Goal: Information Seeking & Learning: Learn about a topic

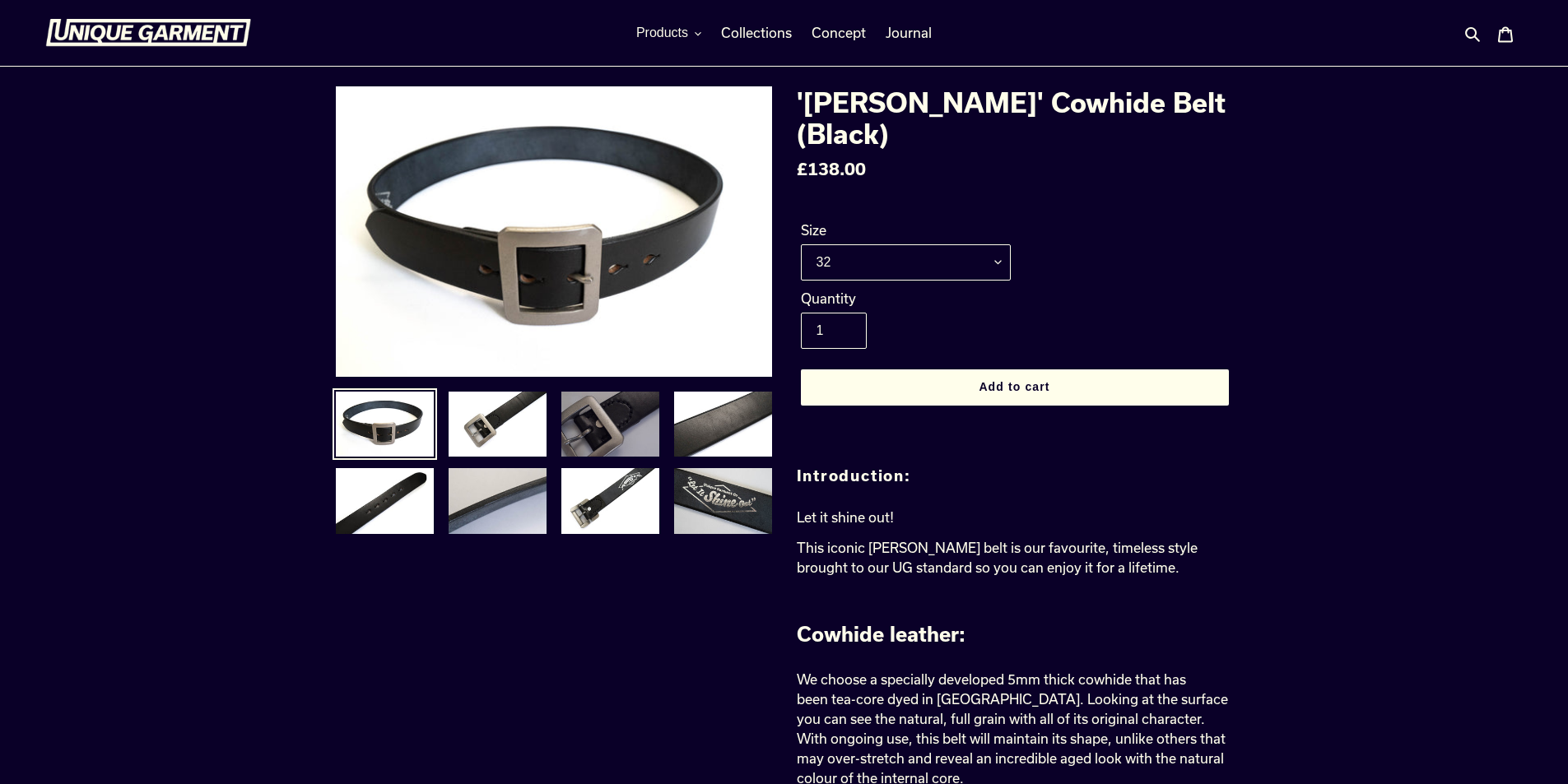
click at [611, 439] on img at bounding box center [610, 424] width 102 height 70
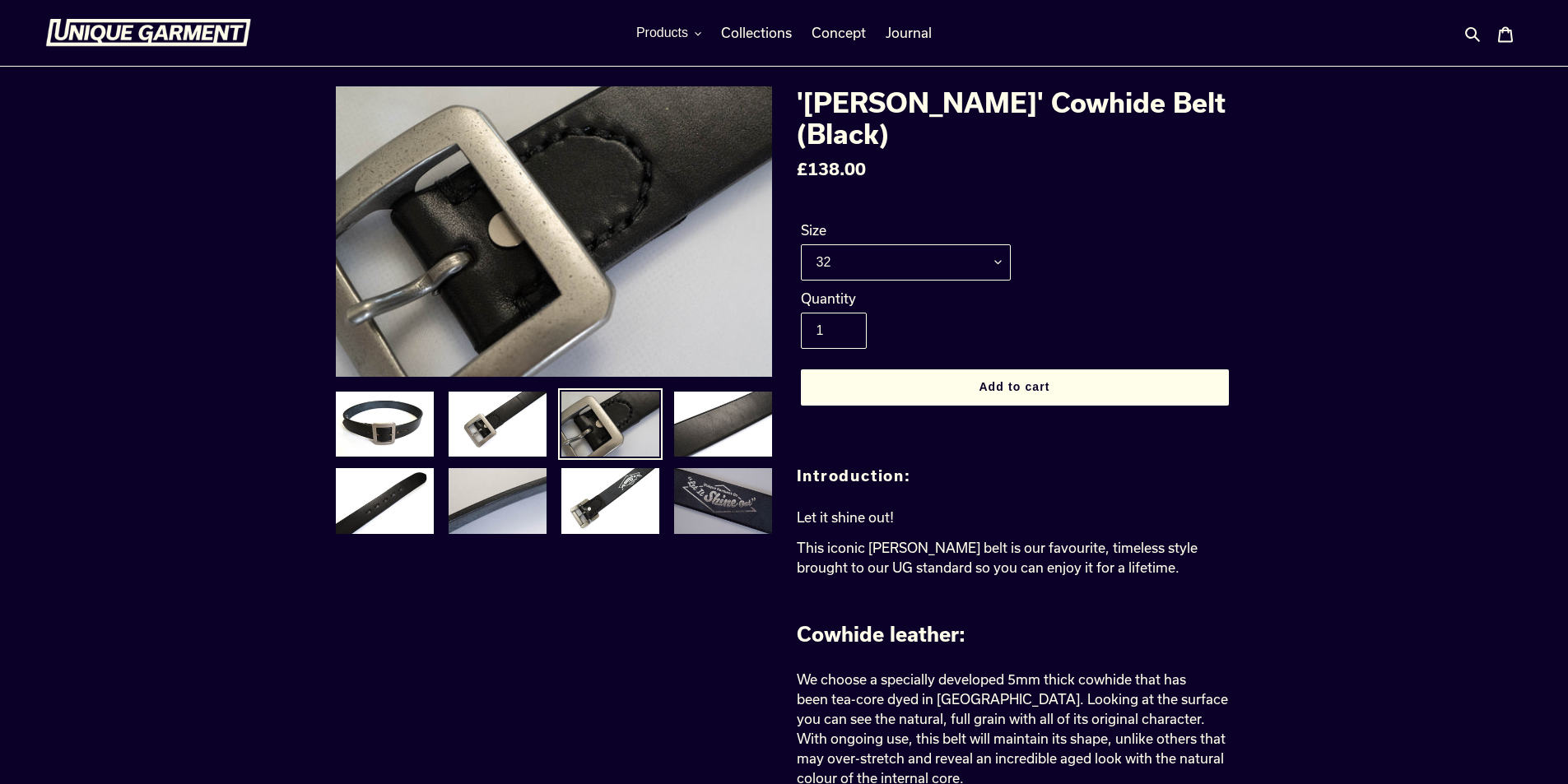
click at [727, 505] on img at bounding box center [722, 501] width 102 height 70
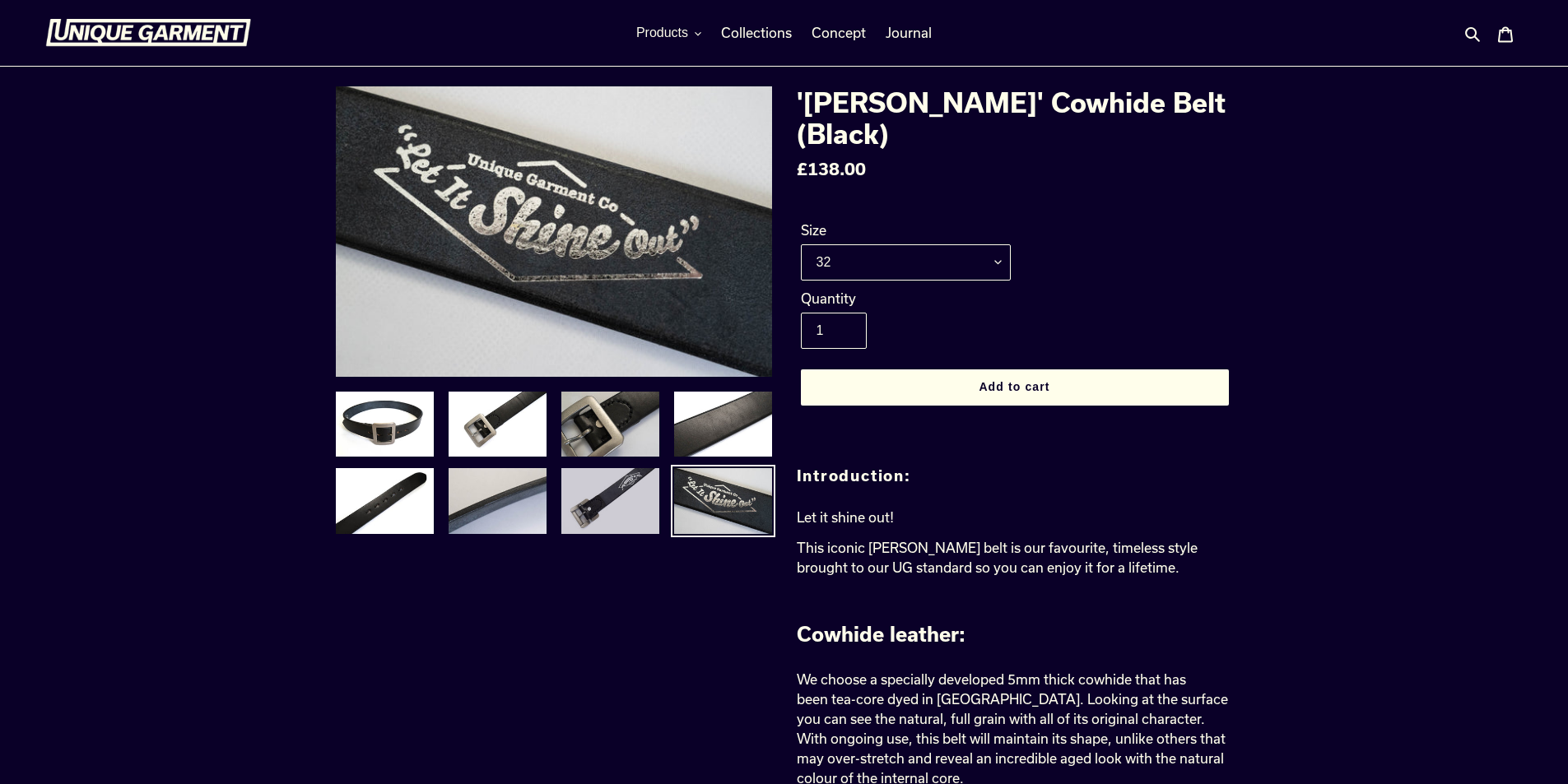
click at [605, 520] on img at bounding box center [610, 501] width 102 height 70
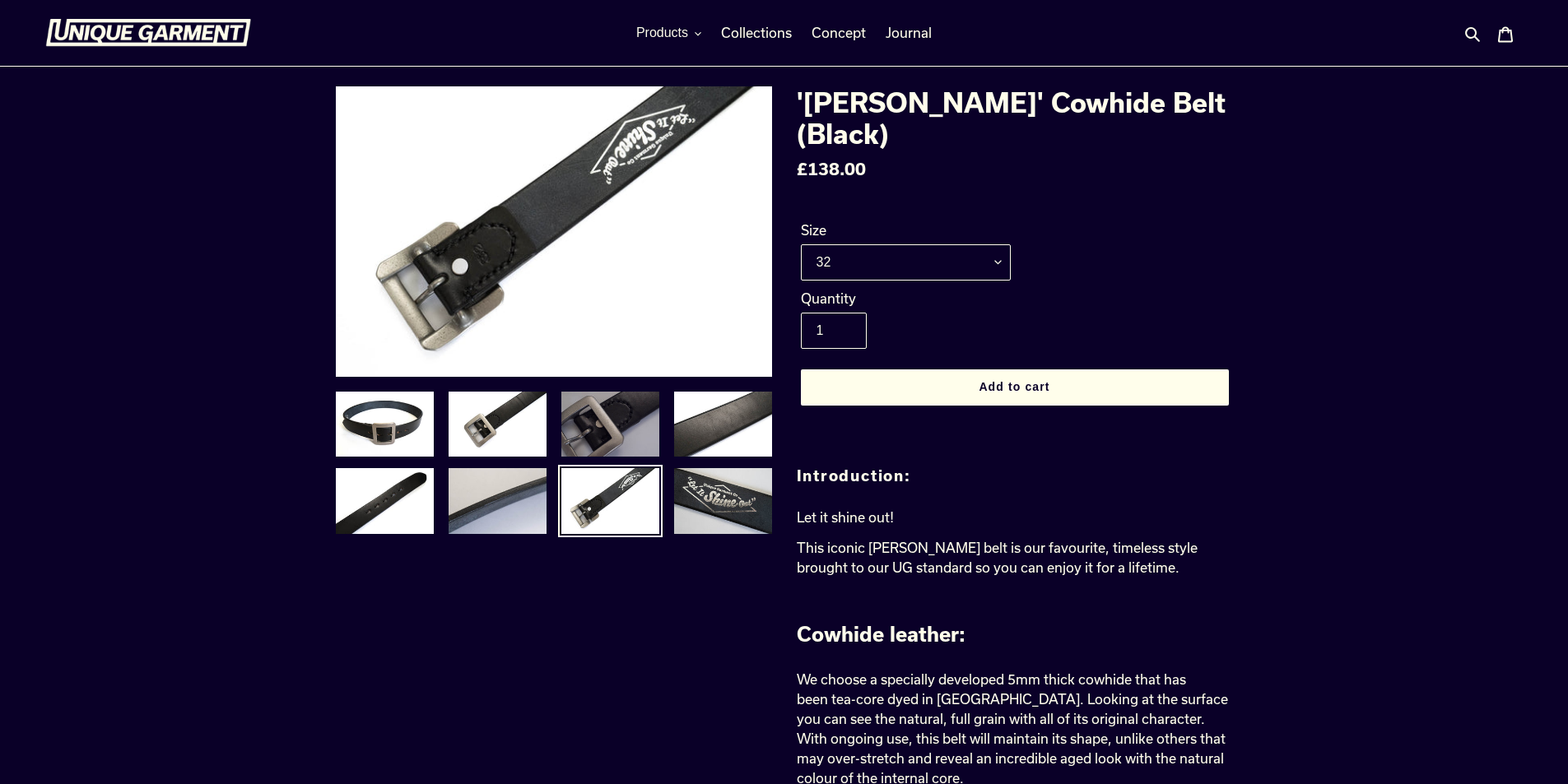
click at [611, 436] on img at bounding box center [610, 424] width 102 height 70
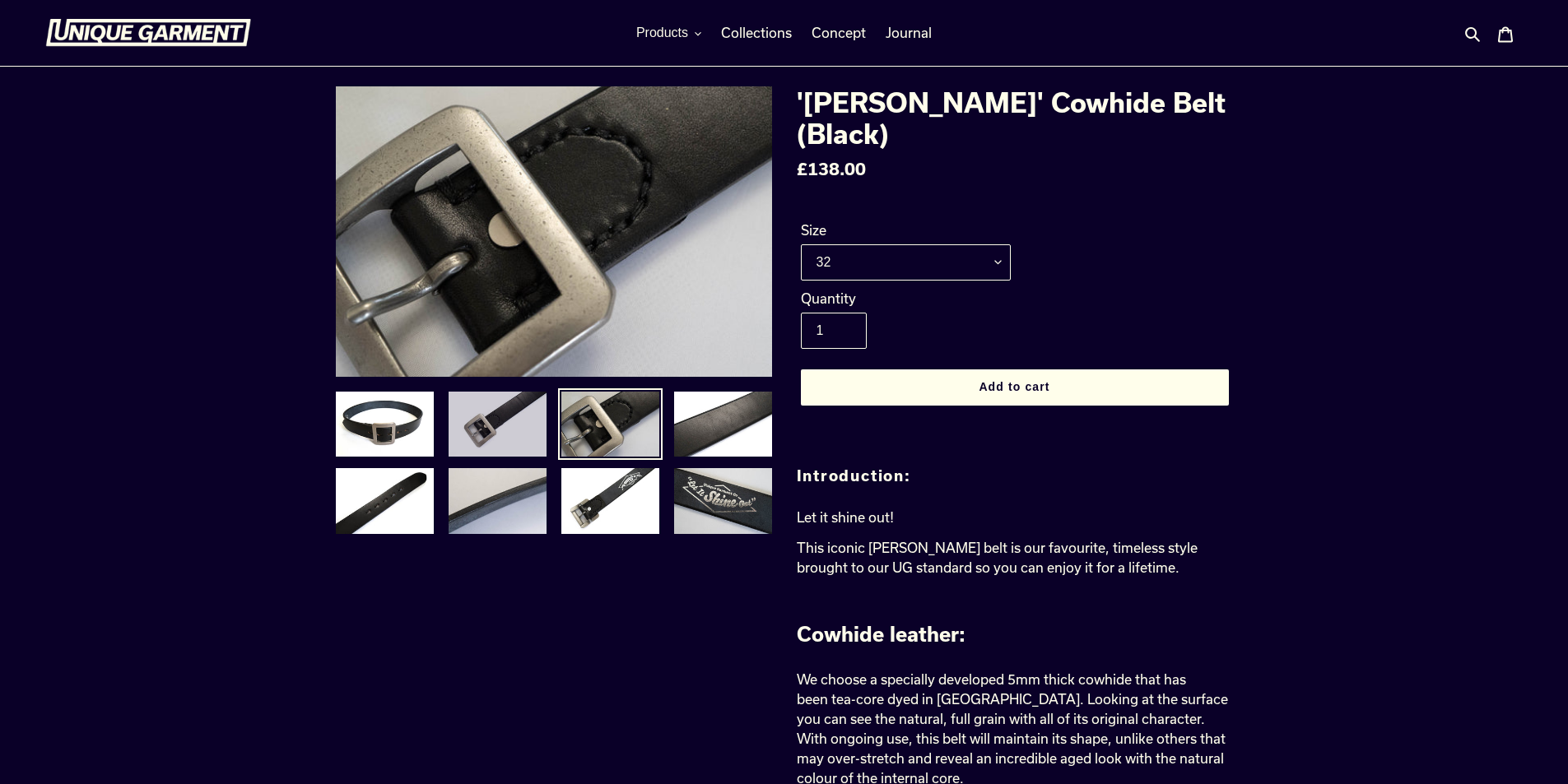
click at [481, 427] on img at bounding box center [497, 424] width 102 height 70
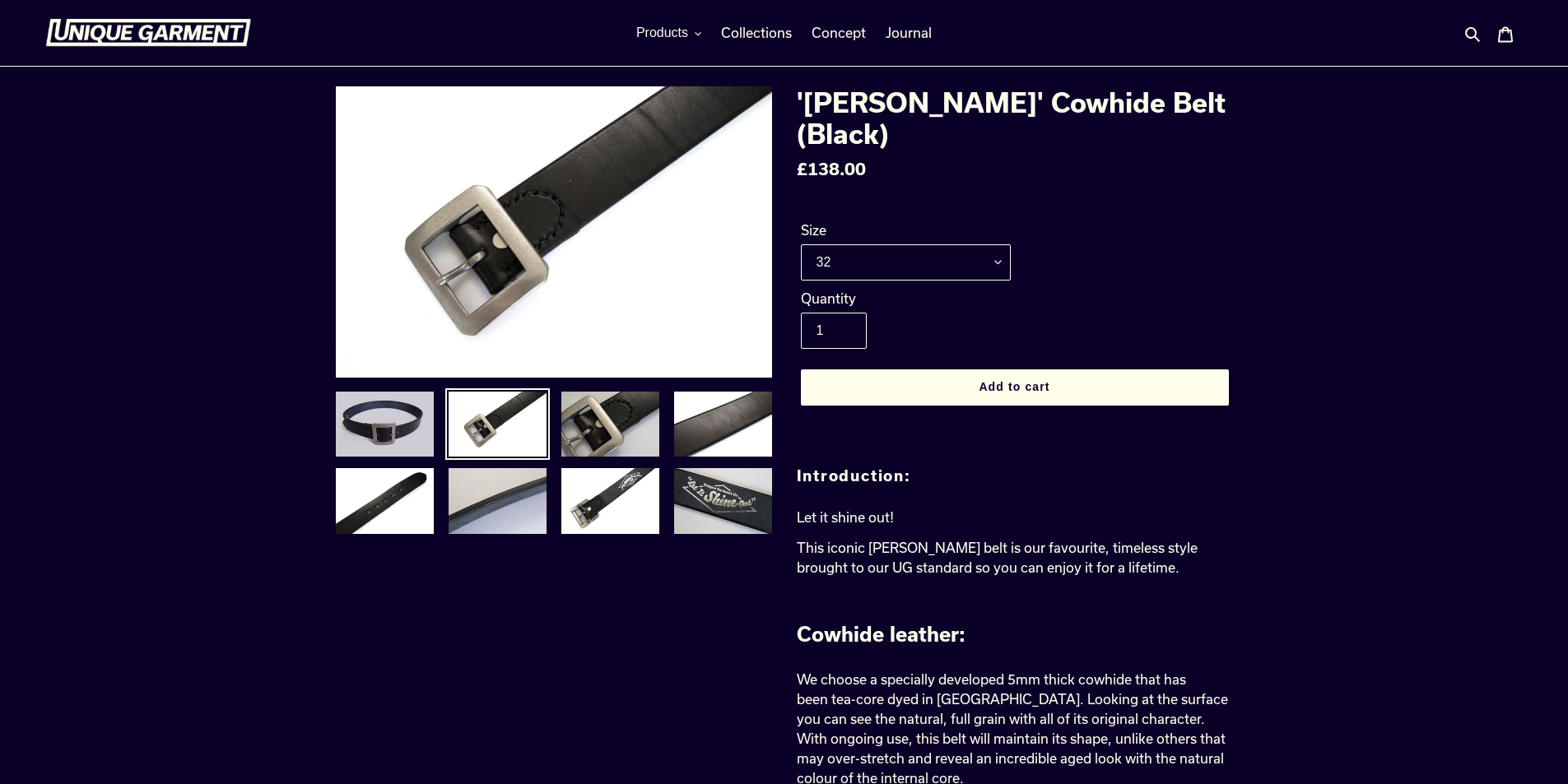
click at [367, 411] on img at bounding box center [384, 424] width 102 height 70
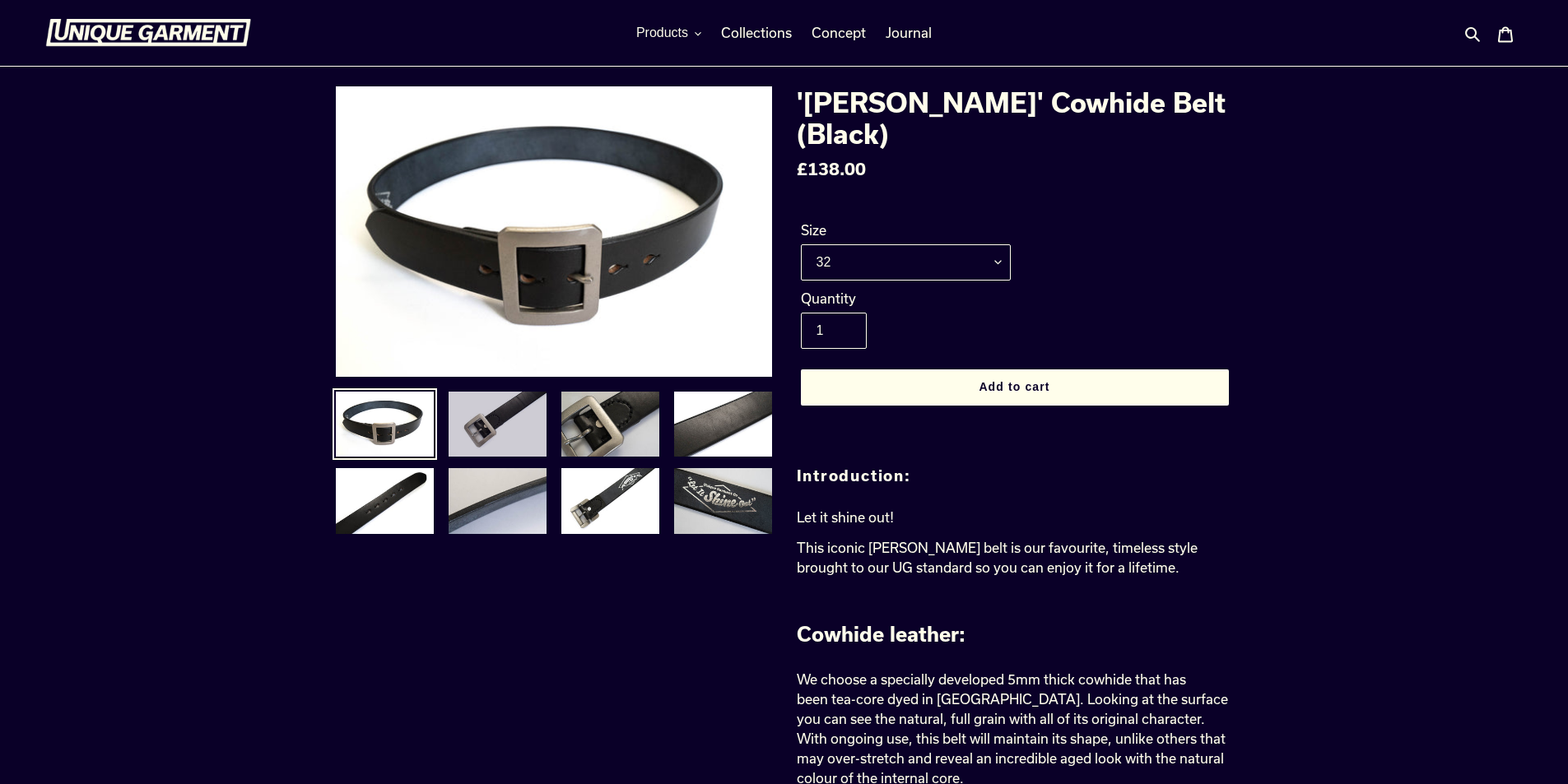
drag, startPoint x: 489, startPoint y: 413, endPoint x: 585, endPoint y: 421, distance: 96.3
click at [490, 413] on img at bounding box center [497, 424] width 102 height 70
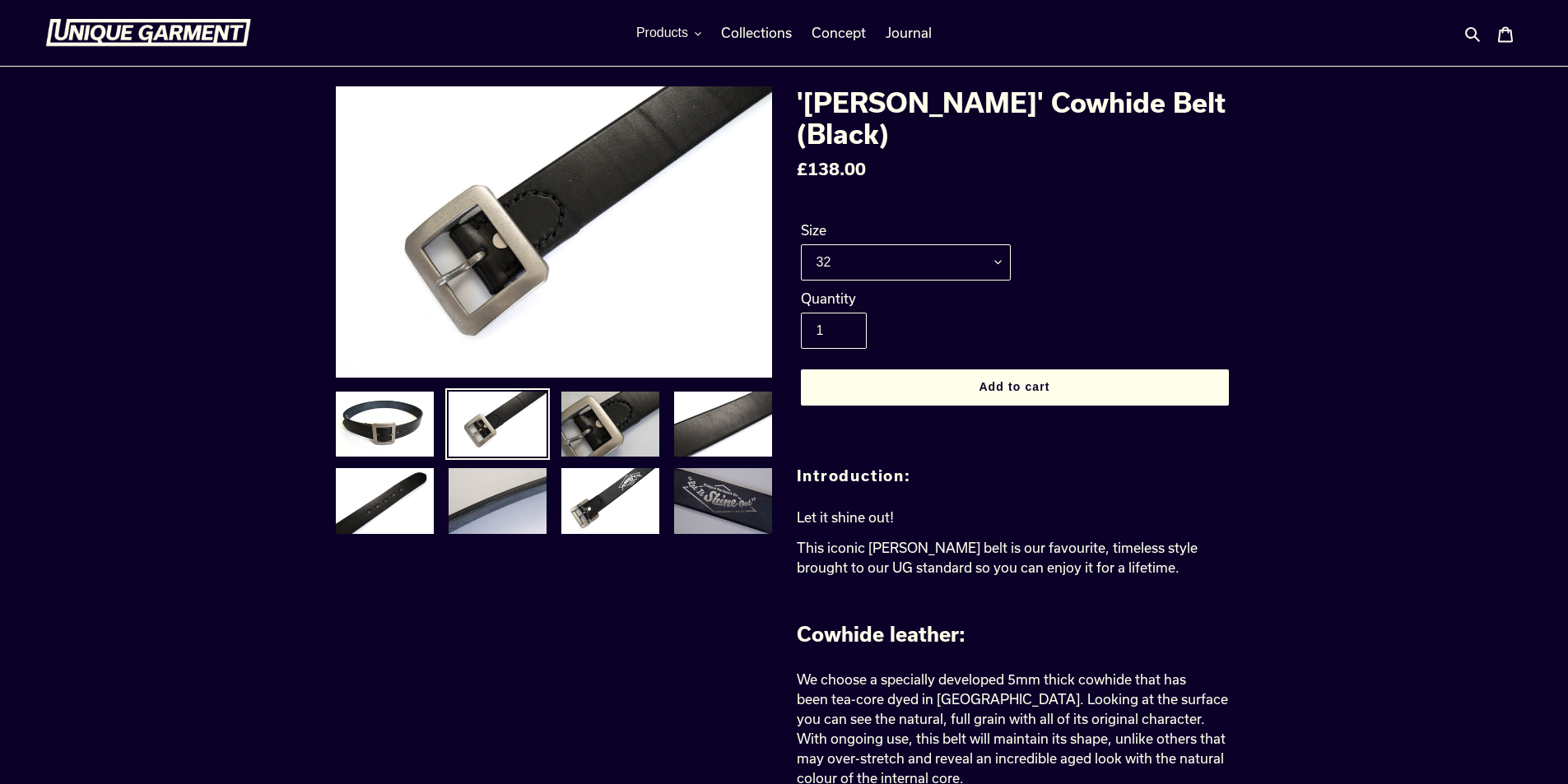
click at [698, 489] on img at bounding box center [722, 501] width 102 height 70
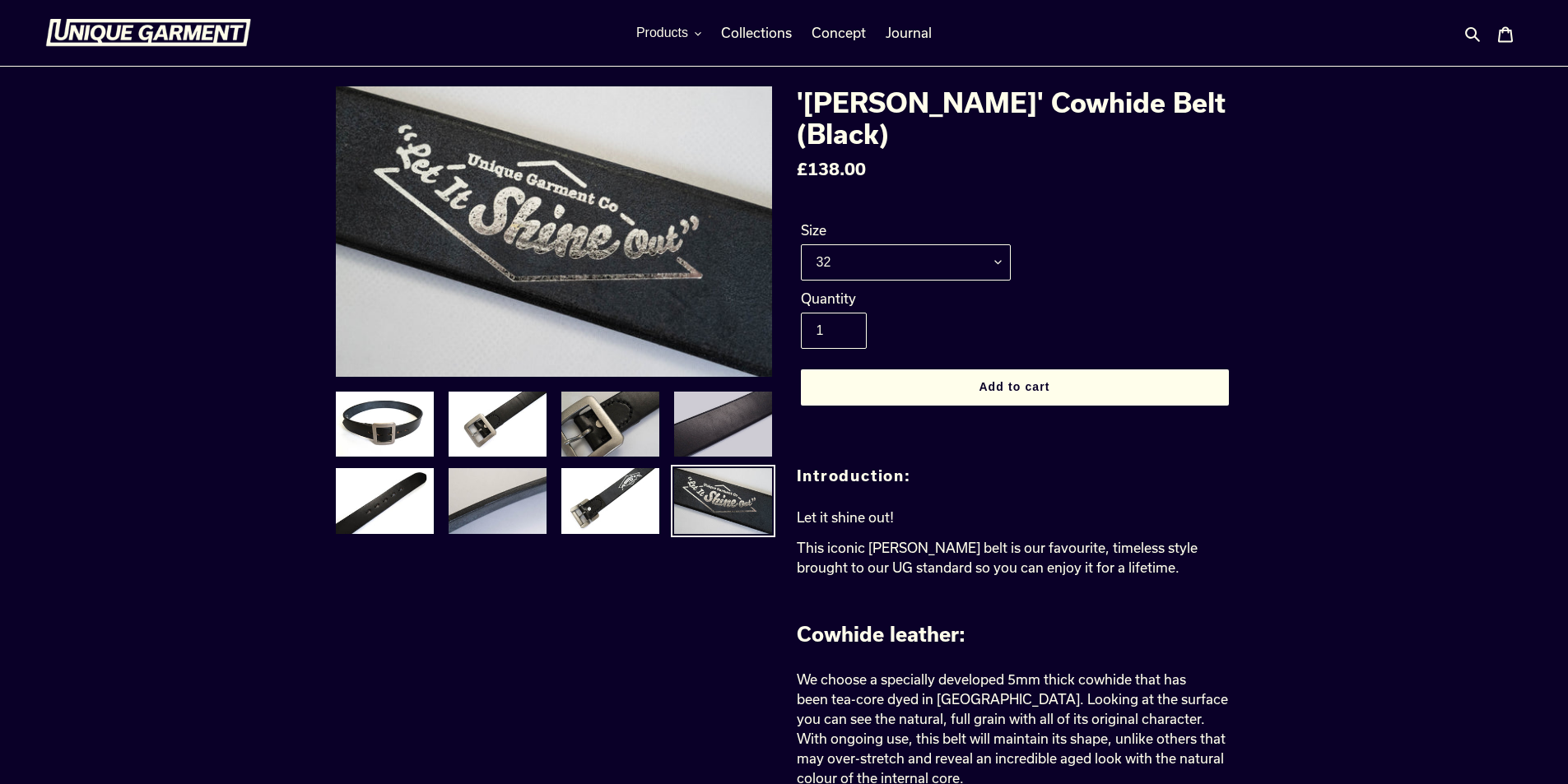
click at [720, 415] on img at bounding box center [722, 424] width 102 height 70
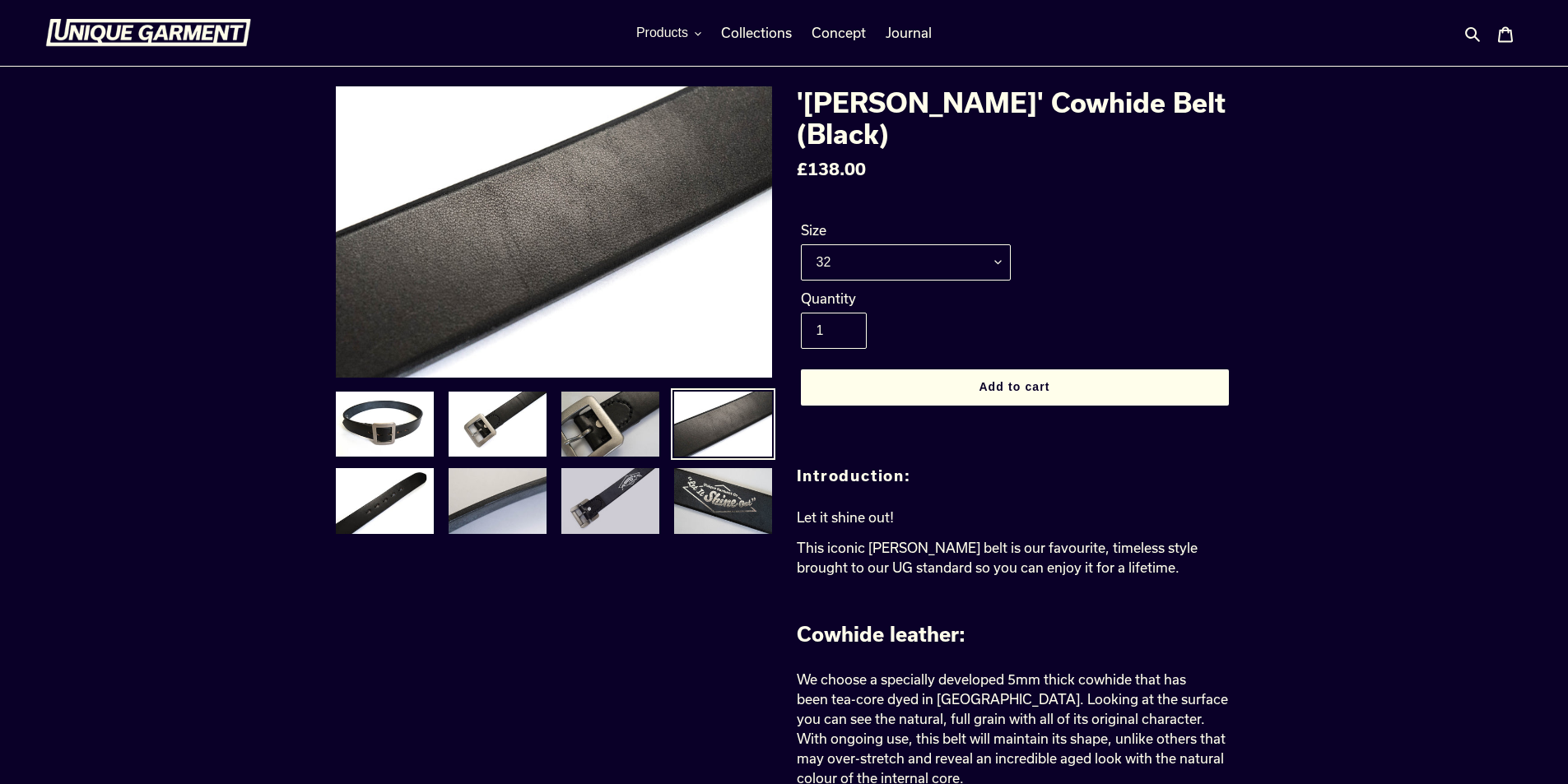
click at [635, 513] on img at bounding box center [610, 501] width 102 height 70
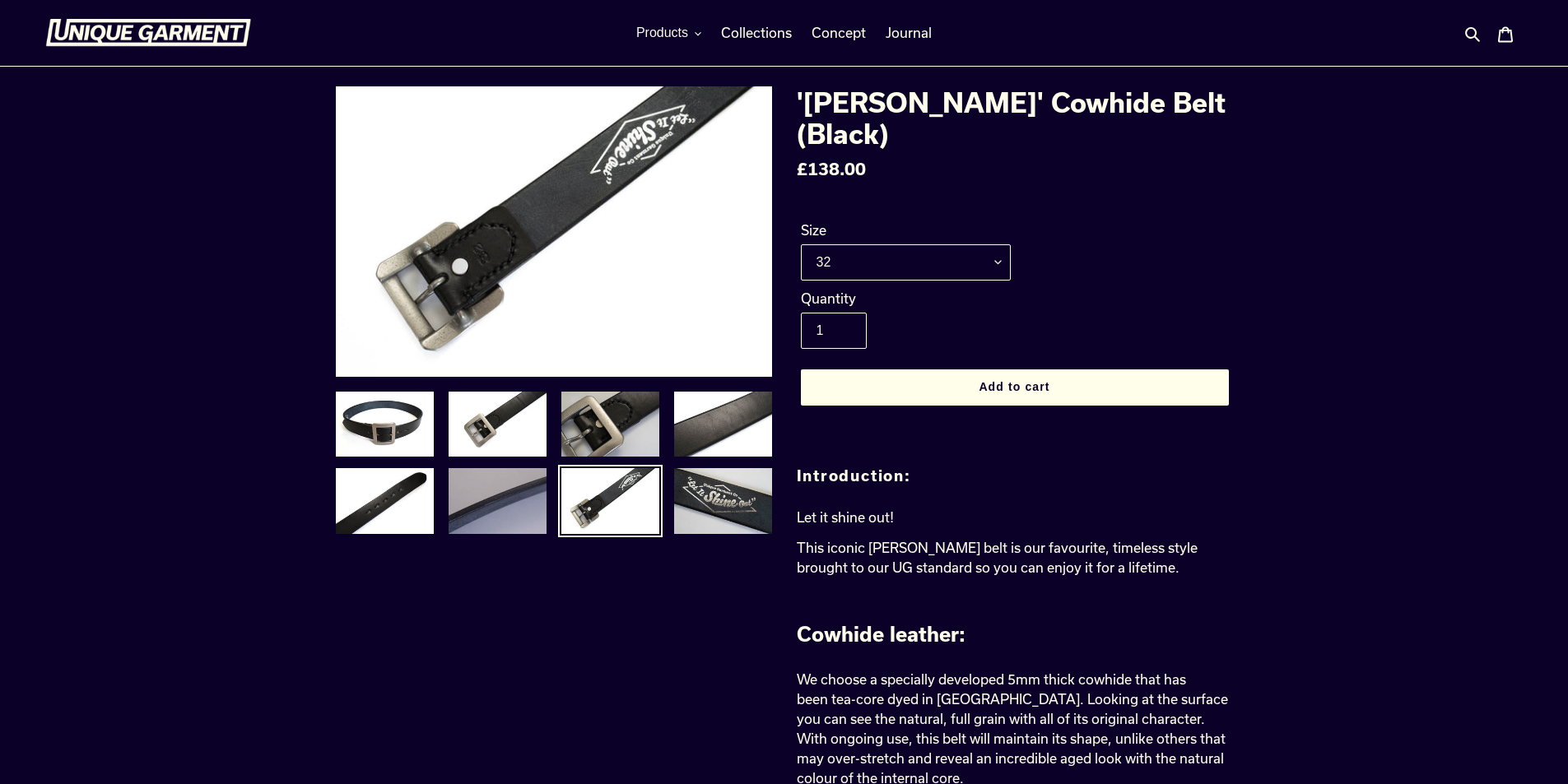
click at [513, 530] on img at bounding box center [497, 501] width 102 height 70
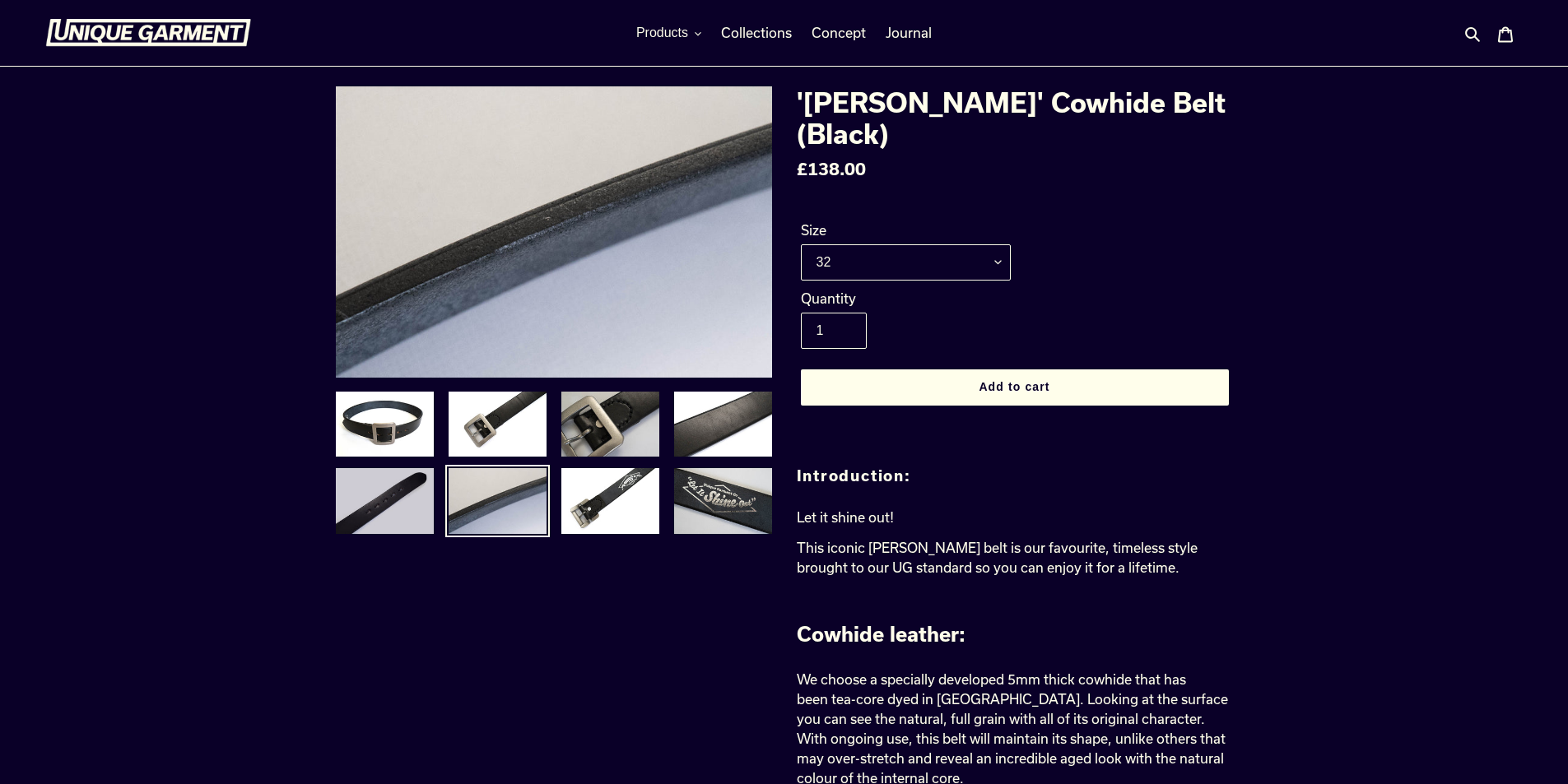
click at [379, 515] on img at bounding box center [384, 501] width 102 height 70
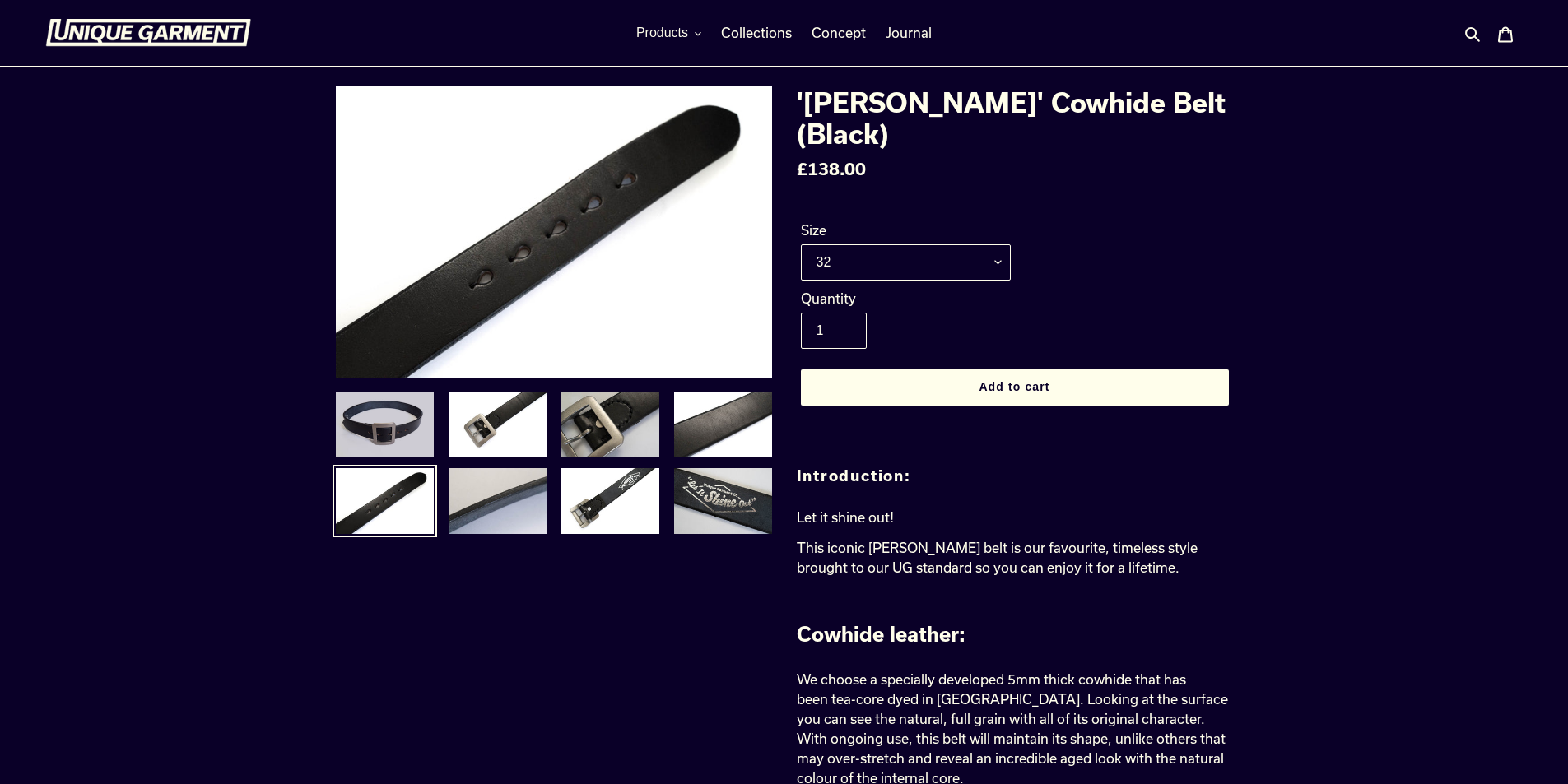
click at [381, 418] on img at bounding box center [384, 424] width 102 height 70
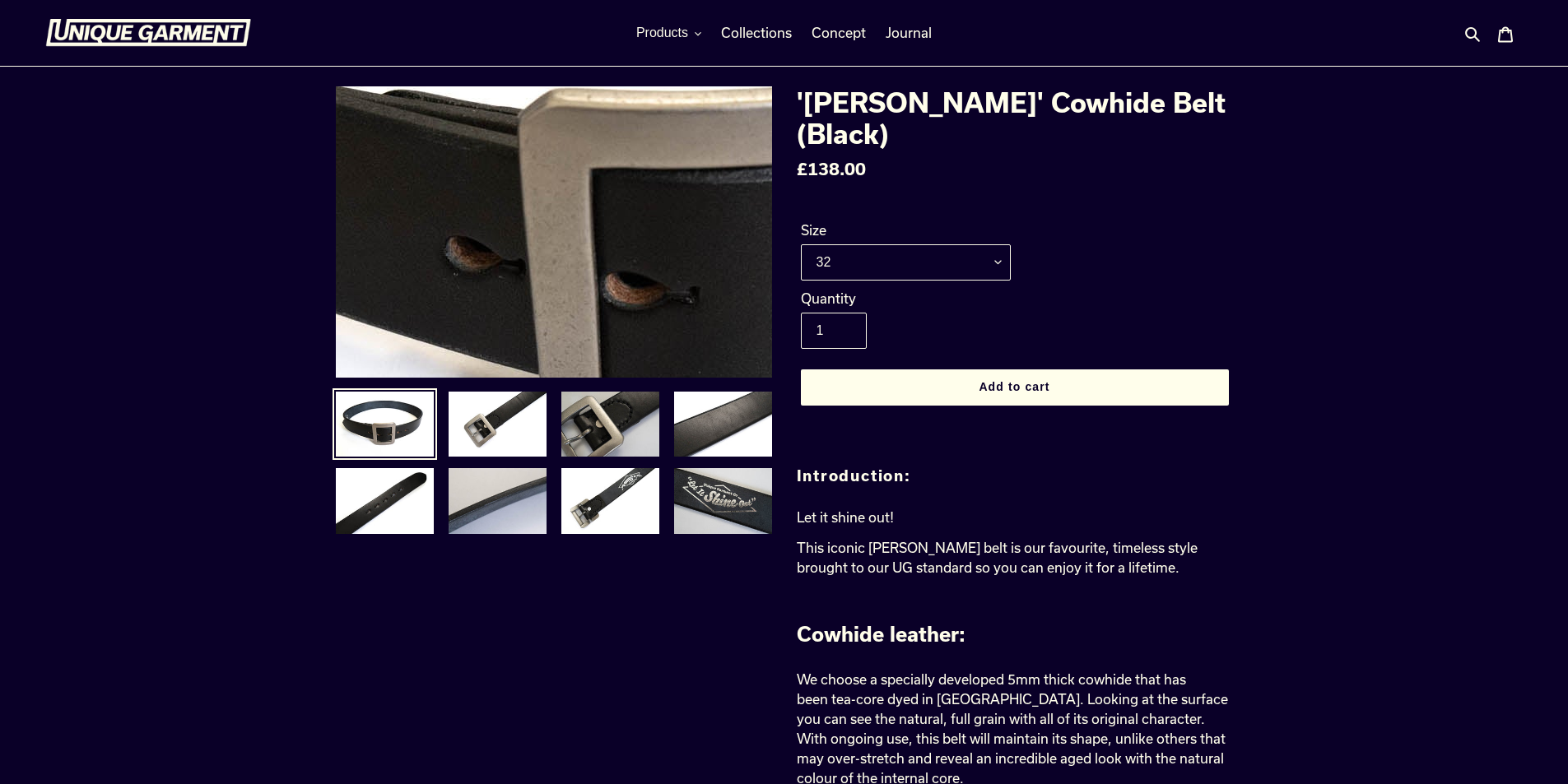
click at [490, 275] on img at bounding box center [735, 107] width 1685 height 1124
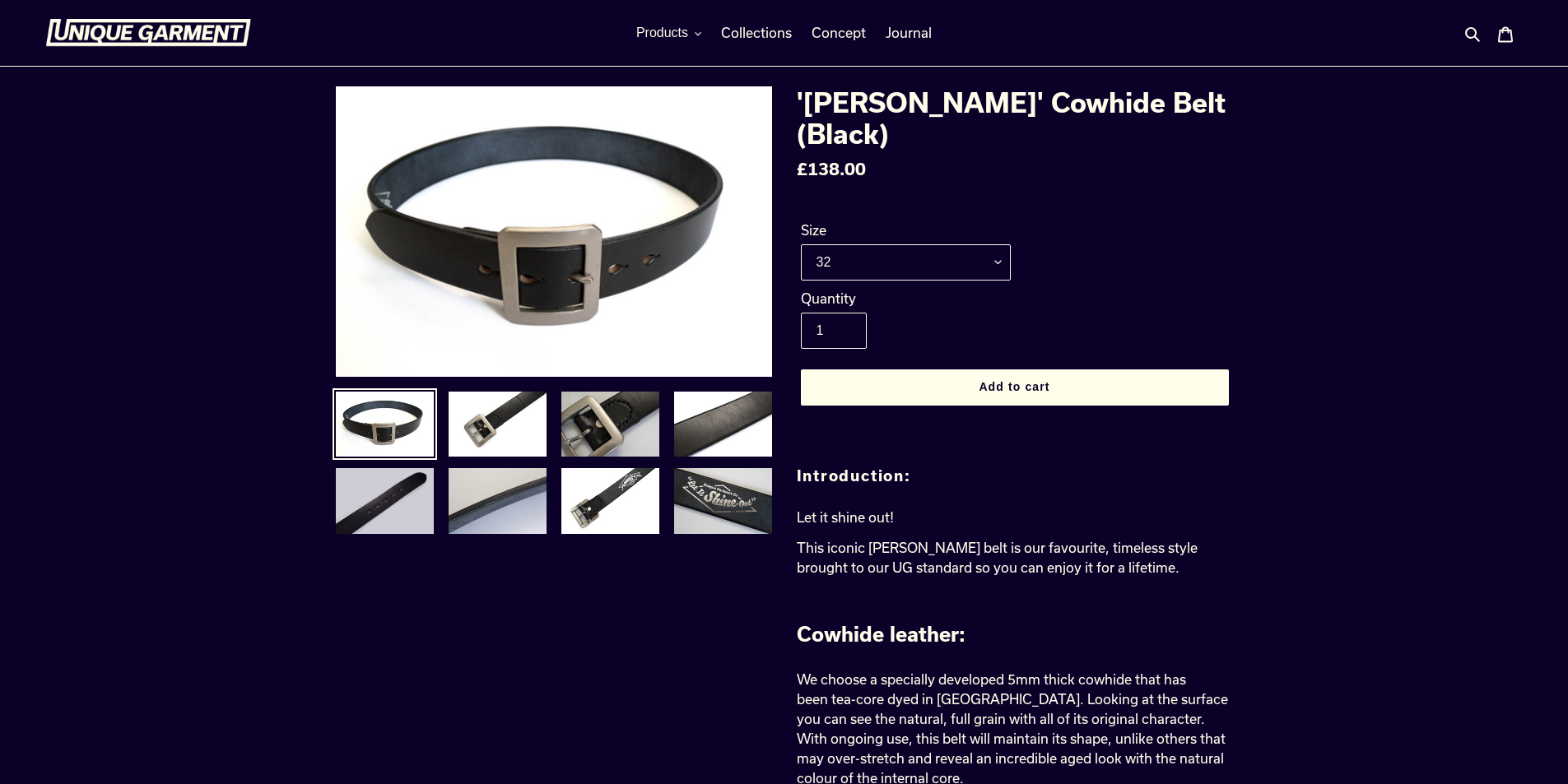
click at [387, 481] on img at bounding box center [384, 501] width 102 height 70
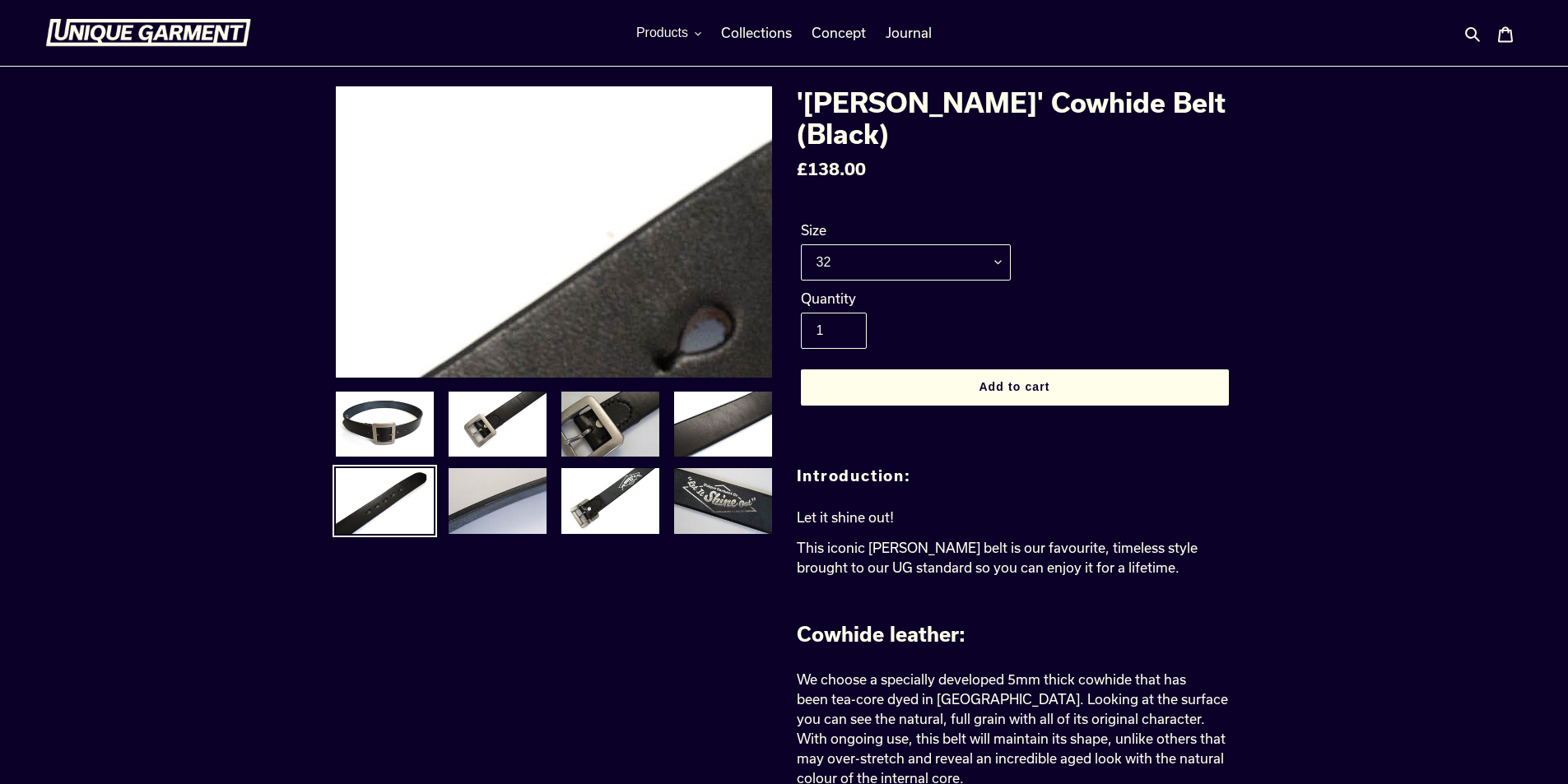
click at [555, 158] on img at bounding box center [549, 444] width 1685 height 1124
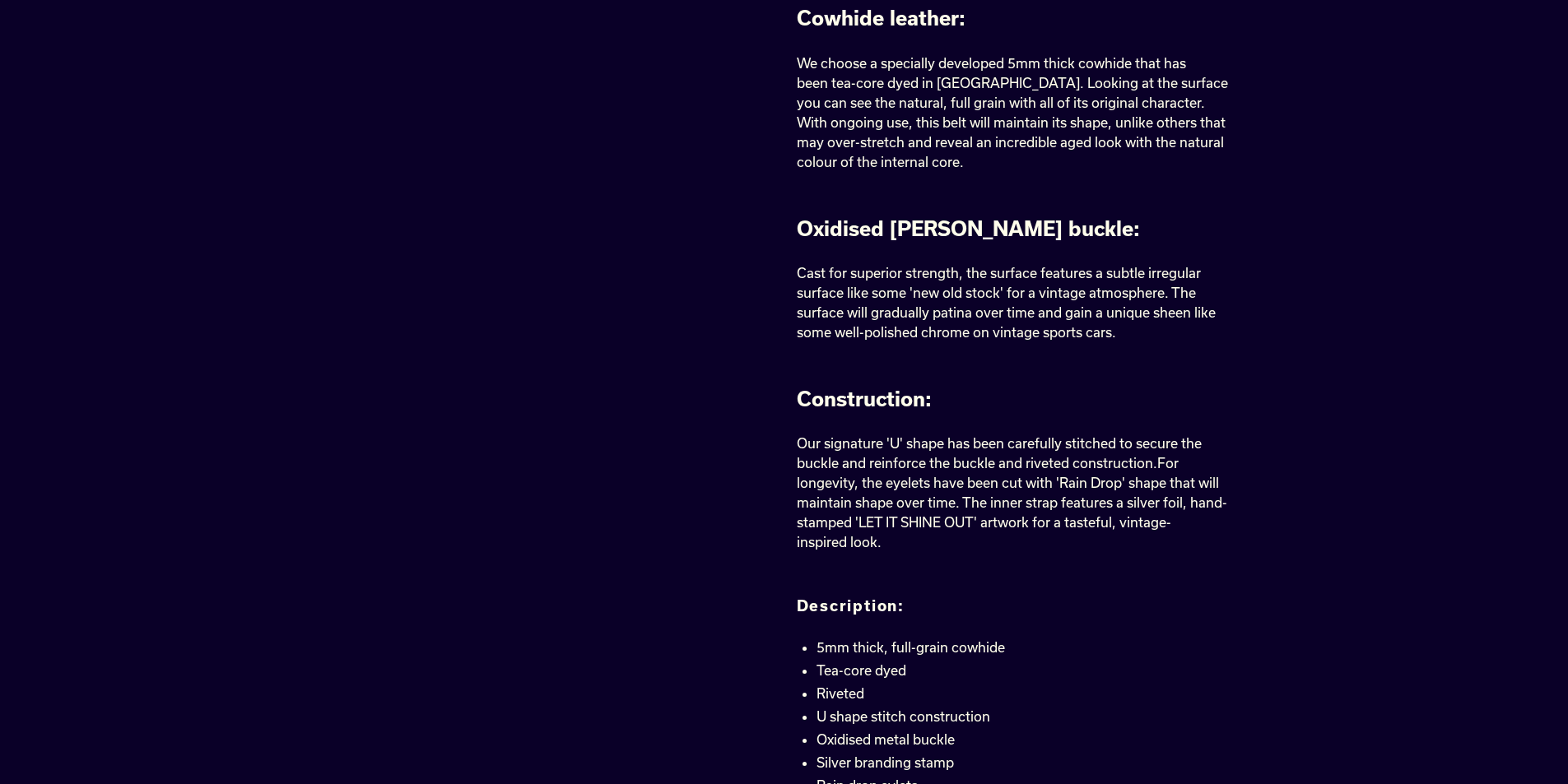
scroll to position [685, 0]
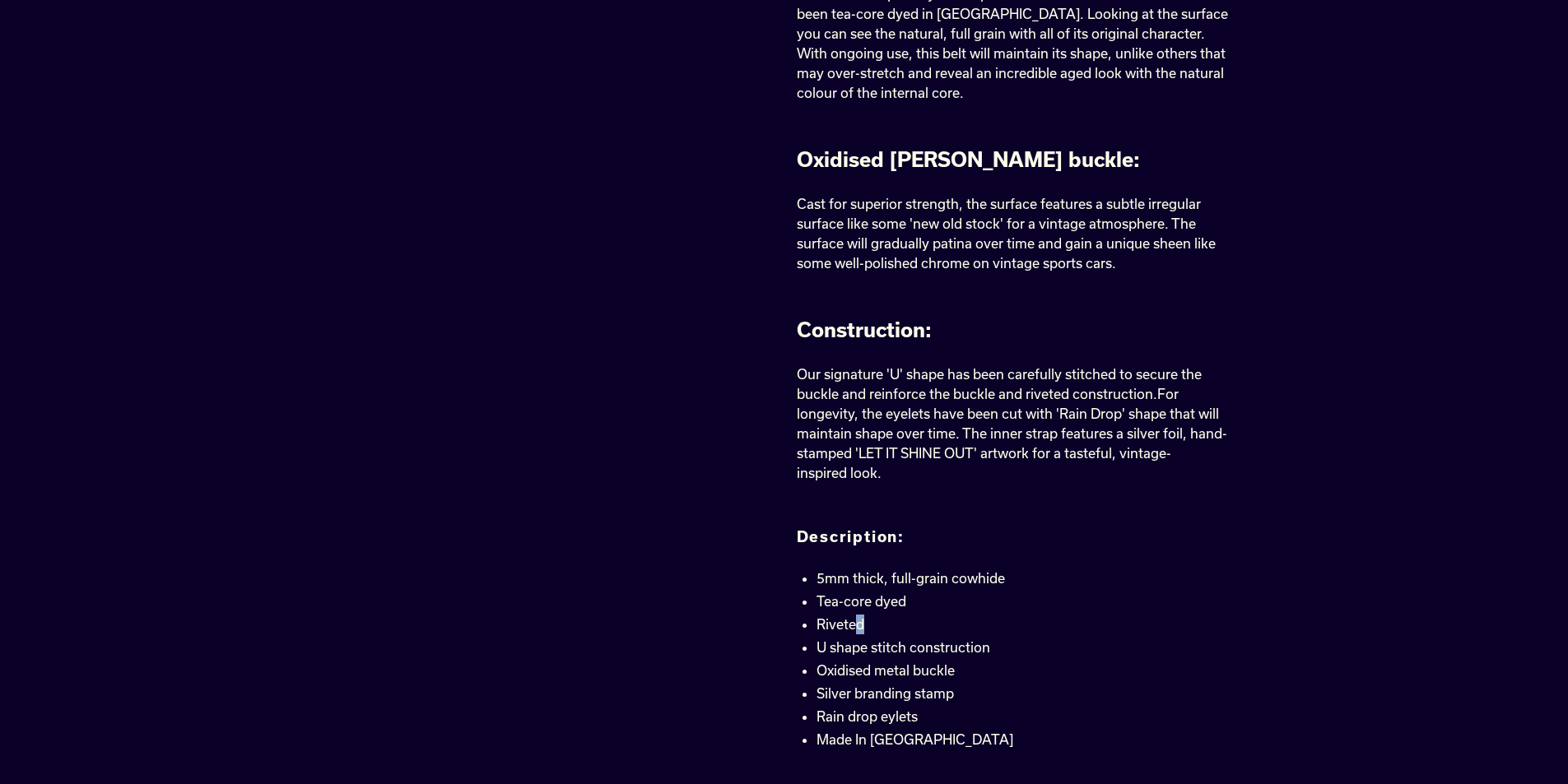
drag, startPoint x: 853, startPoint y: 596, endPoint x: 863, endPoint y: 597, distance: 10.0
click at [863, 616] on span "Riveted" at bounding box center [840, 623] width 48 height 16
drag, startPoint x: 860, startPoint y: 623, endPoint x: 885, endPoint y: 618, distance: 25.5
click at [885, 638] on li "U shape stitch construction" at bounding box center [1024, 648] width 416 height 20
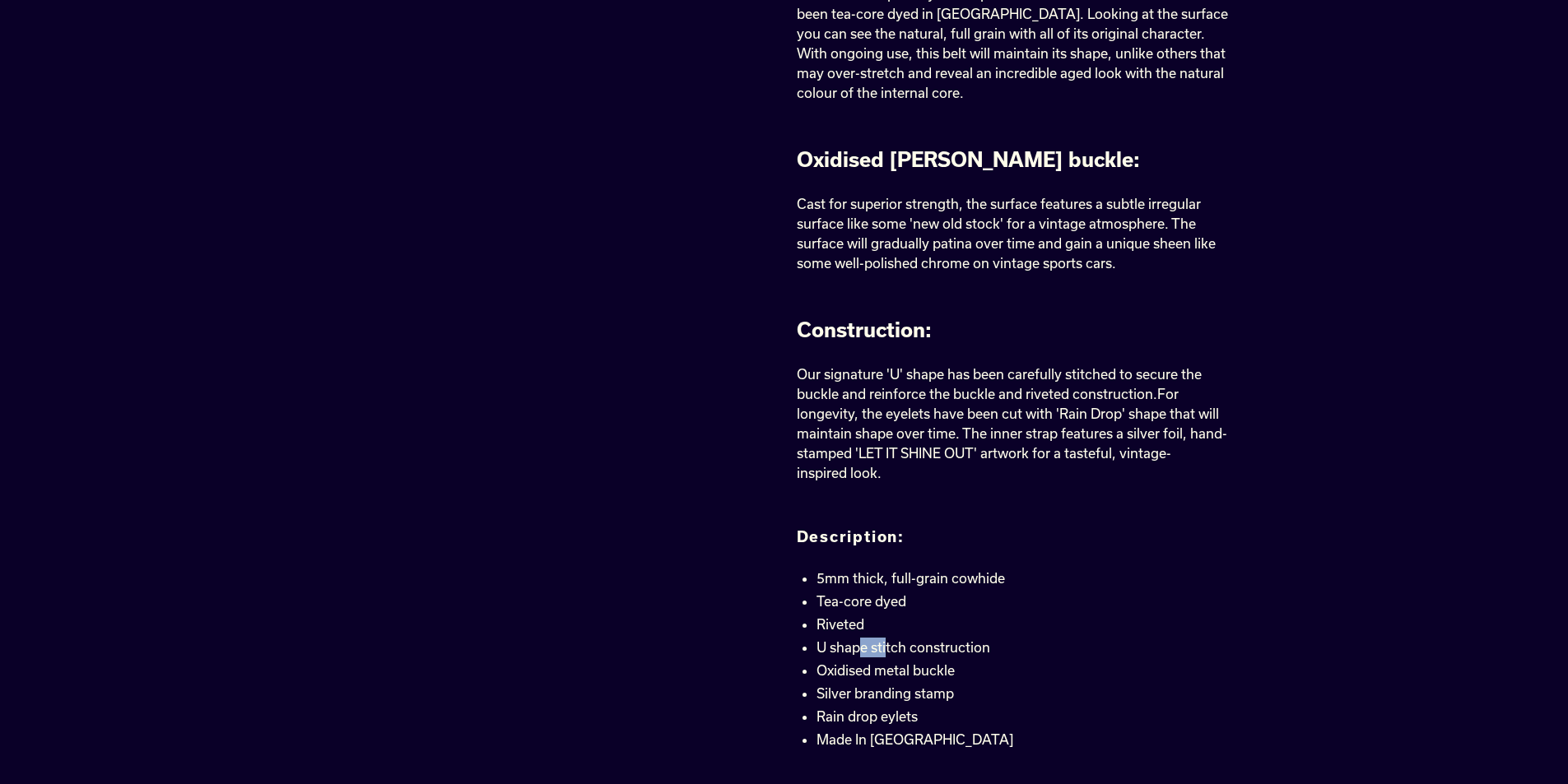
click at [885, 639] on span "U shape stitch construction" at bounding box center [903, 646] width 174 height 16
click at [908, 660] on li "Oxidised metal buckle" at bounding box center [1024, 671] width 416 height 20
drag, startPoint x: 905, startPoint y: 645, endPoint x: 924, endPoint y: 645, distance: 19.0
click at [923, 662] on span "Oxidised metal buckle" at bounding box center [885, 670] width 138 height 16
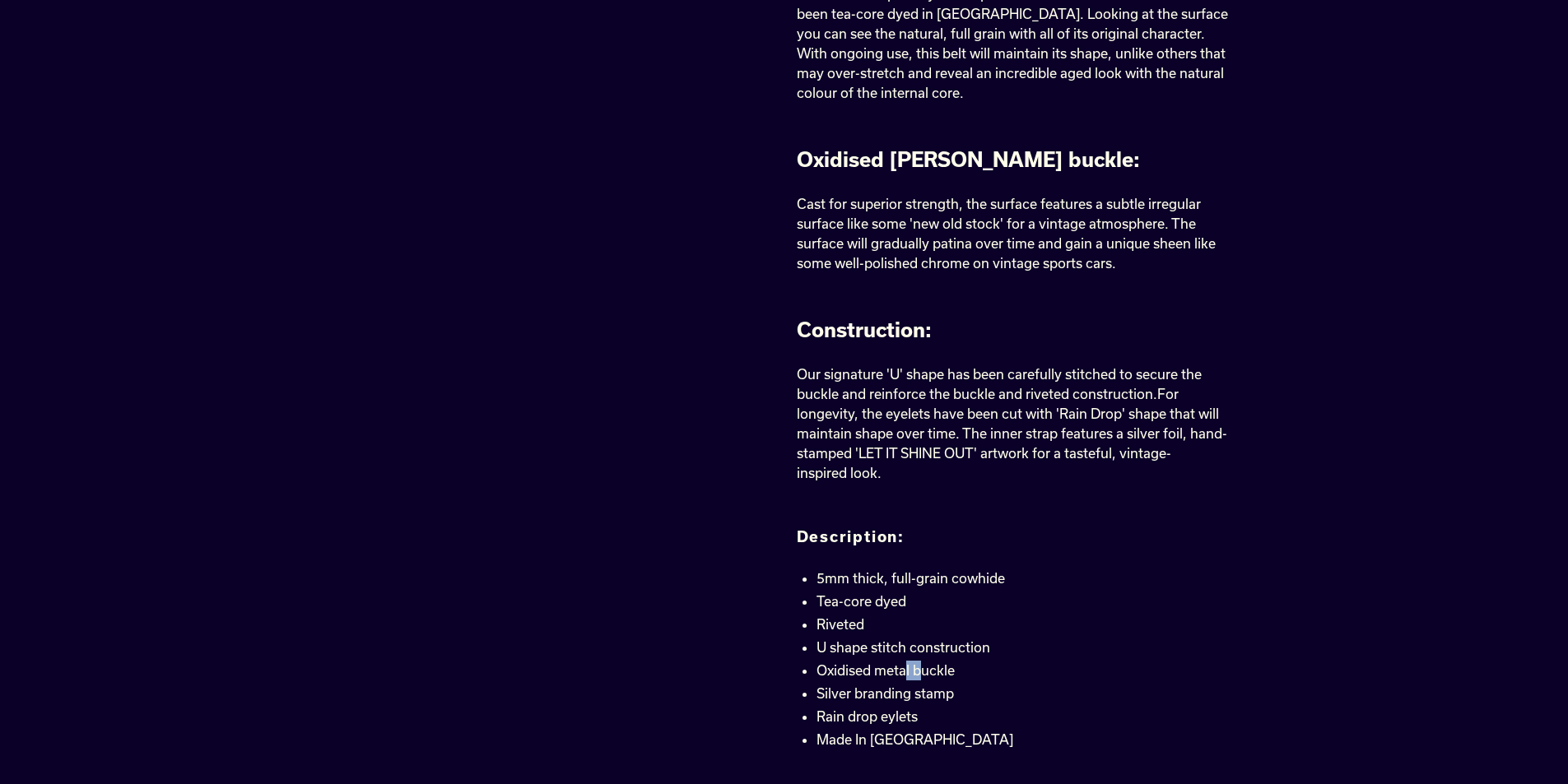
click at [924, 662] on span "Oxidised metal buckle" at bounding box center [885, 670] width 138 height 16
drag, startPoint x: 871, startPoint y: 672, endPoint x: 902, endPoint y: 670, distance: 31.1
click at [902, 670] on ul "5mm thick, full-grain cowhide Tea-core dyed Riveted U shape stitch construction…" at bounding box center [1024, 659] width 416 height 181
click at [902, 683] on li "Silver branding stamp" at bounding box center [1024, 693] width 416 height 20
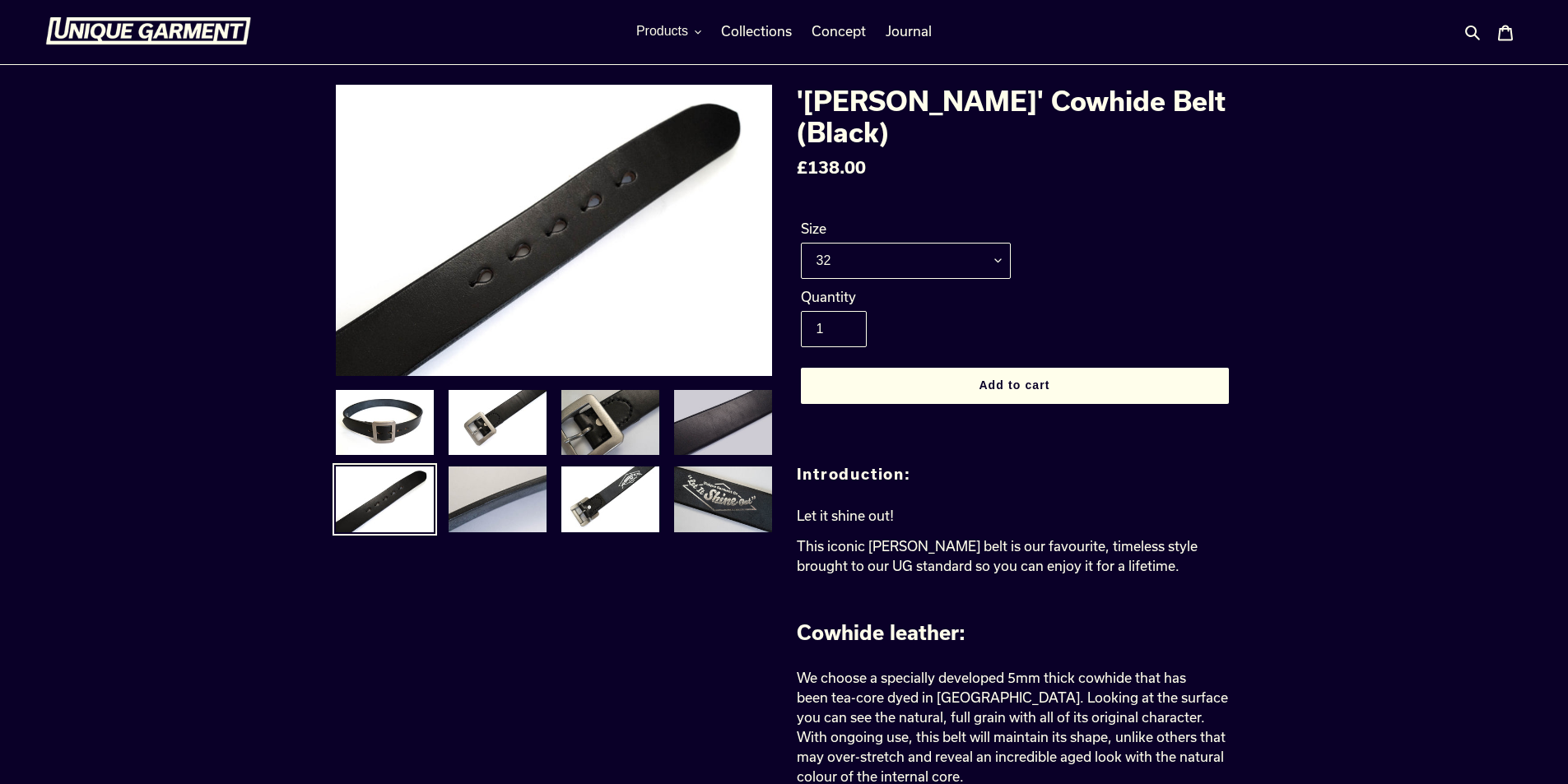
scroll to position [0, 0]
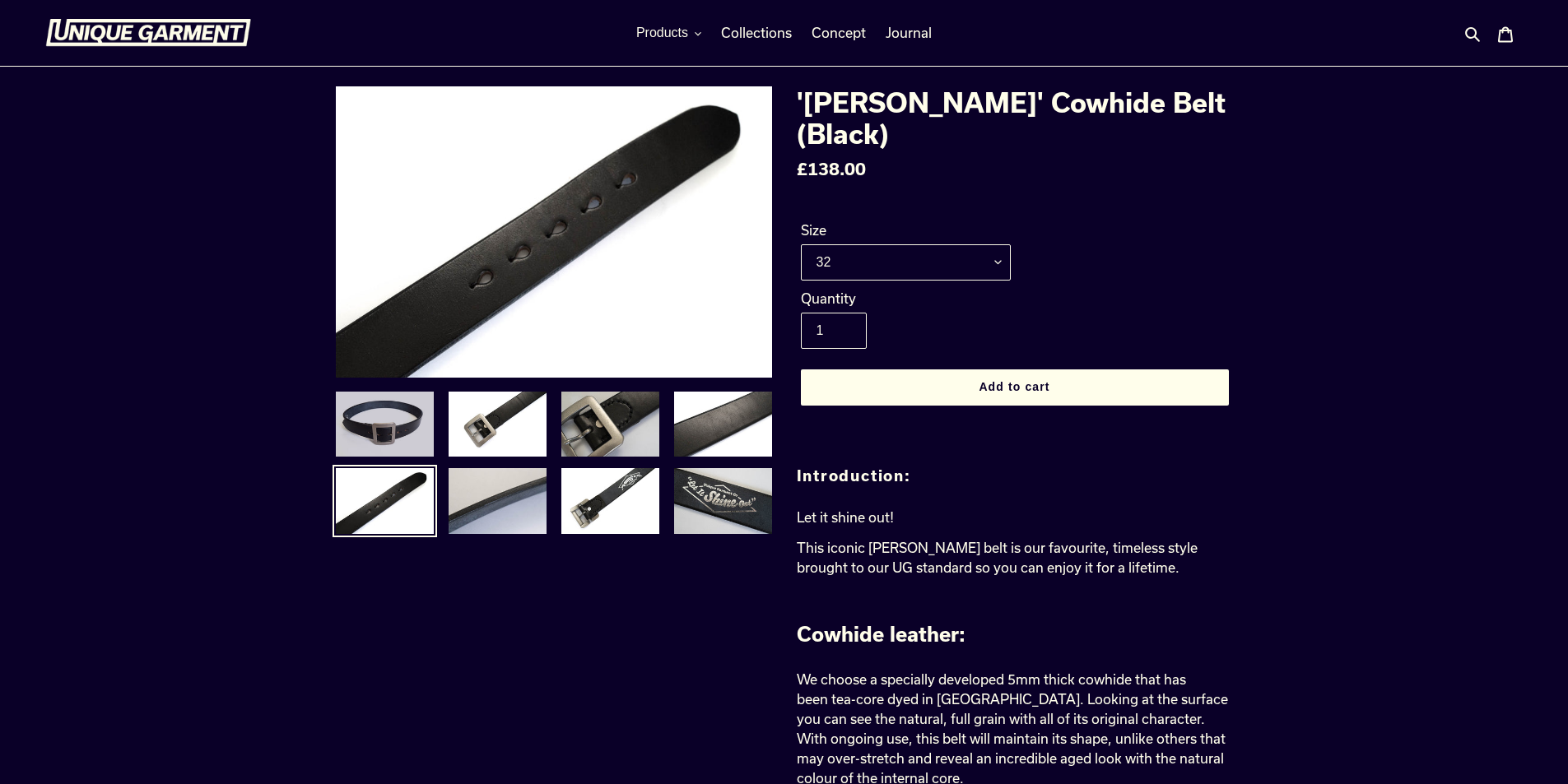
click at [391, 412] on img at bounding box center [384, 424] width 102 height 70
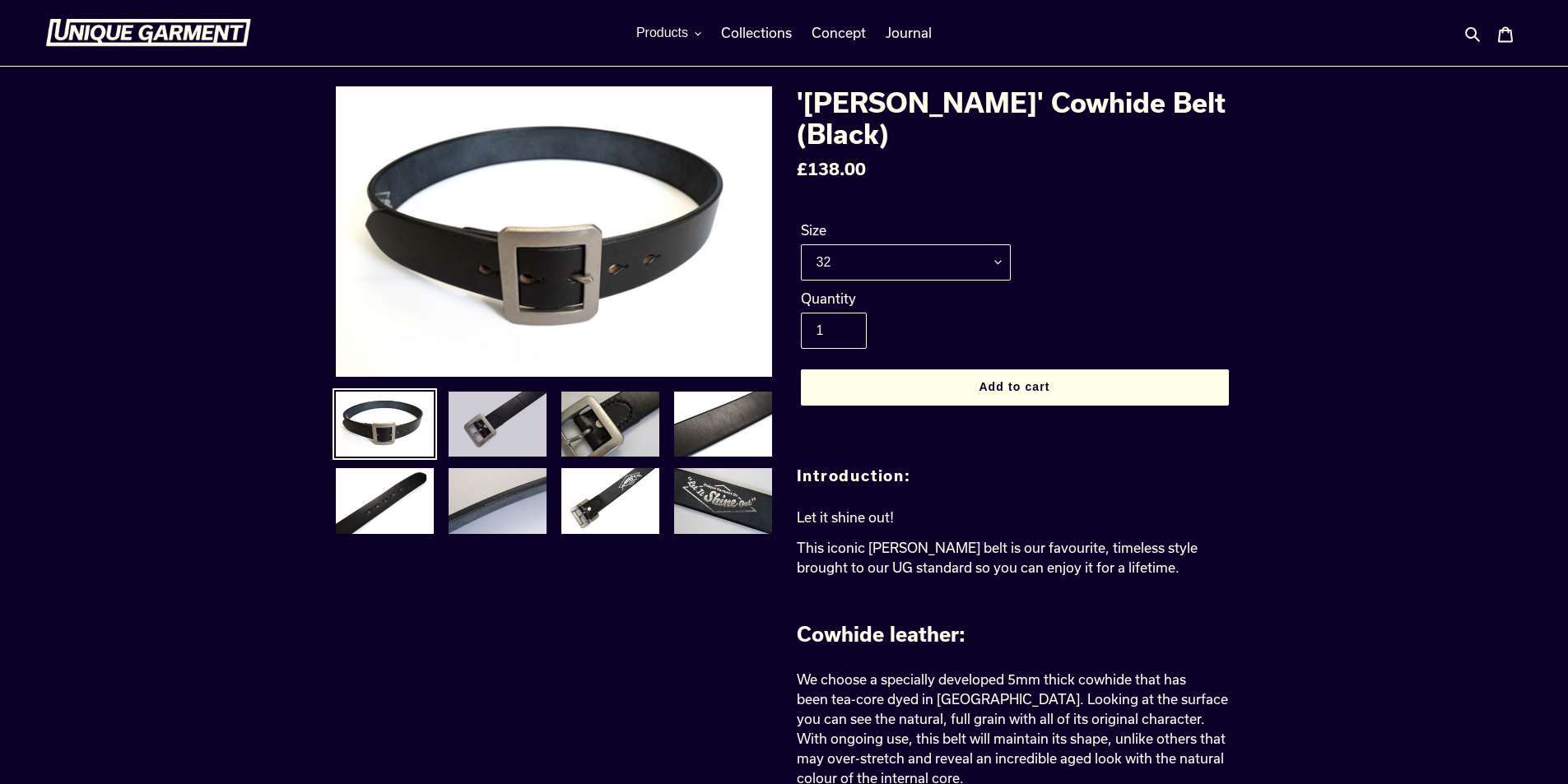
click at [496, 418] on img at bounding box center [497, 424] width 102 height 70
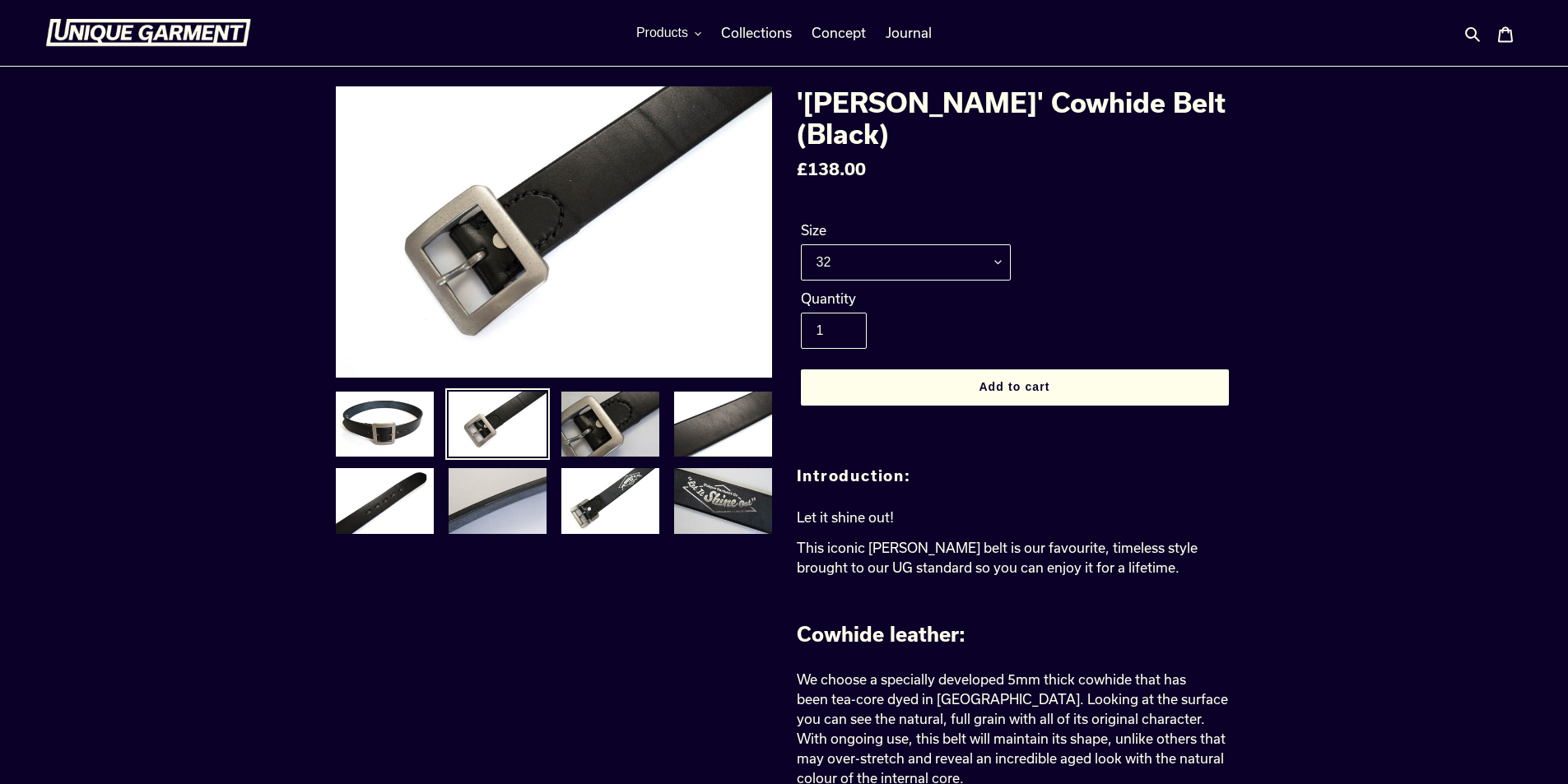
drag, startPoint x: 786, startPoint y: 549, endPoint x: 722, endPoint y: 503, distance: 78.8
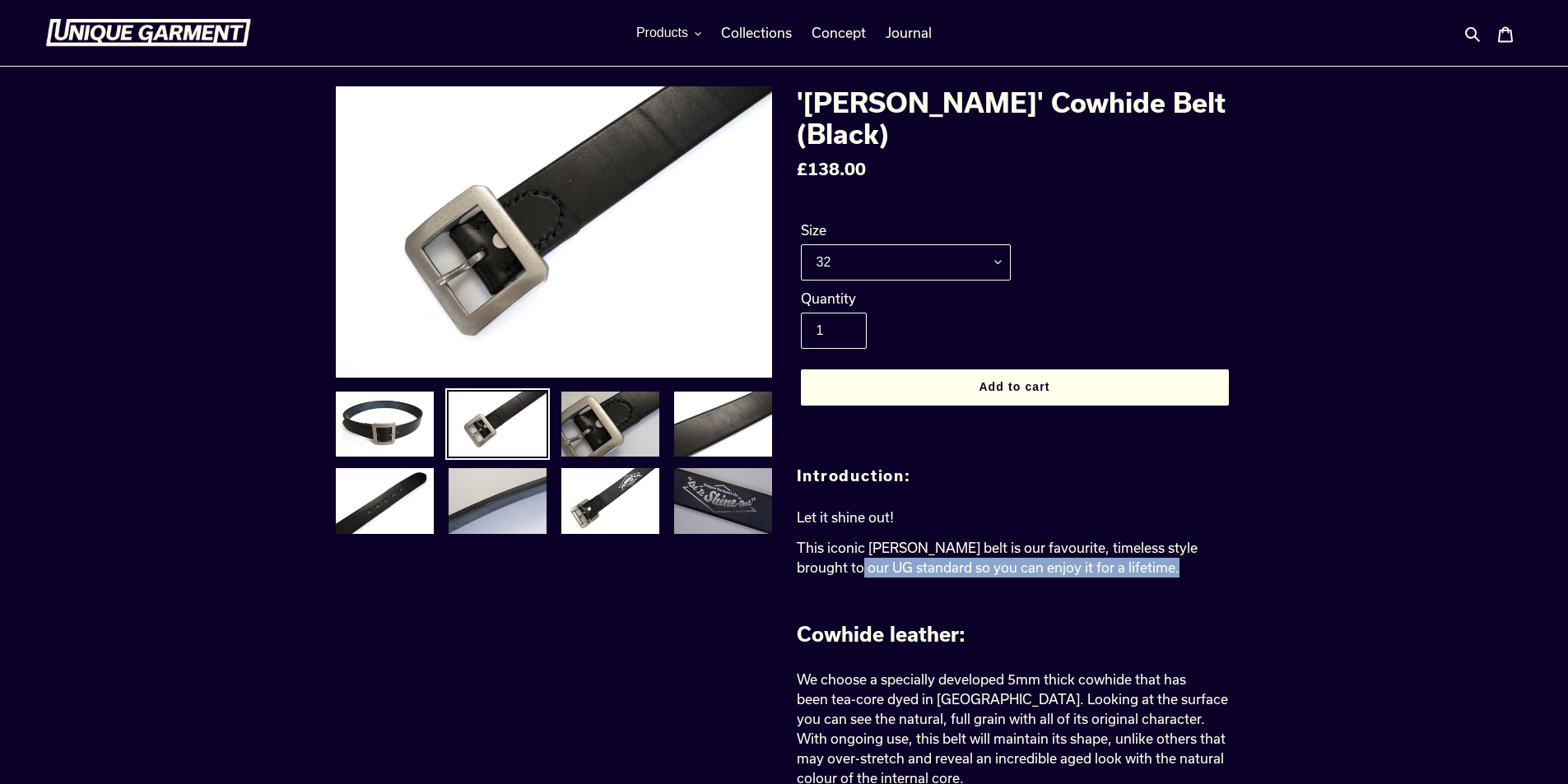
click at [722, 503] on img at bounding box center [722, 501] width 102 height 70
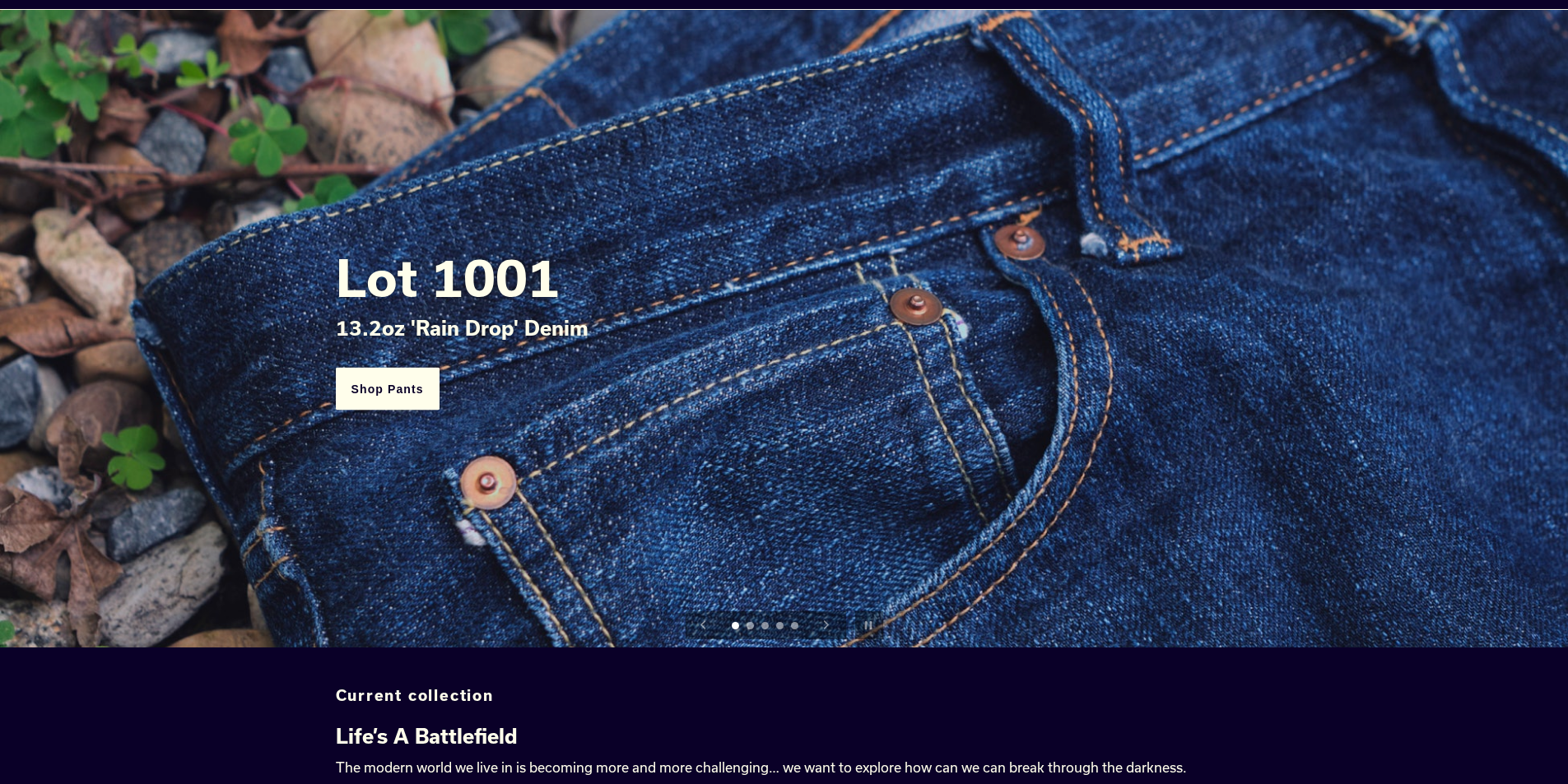
scroll to position [137, 0]
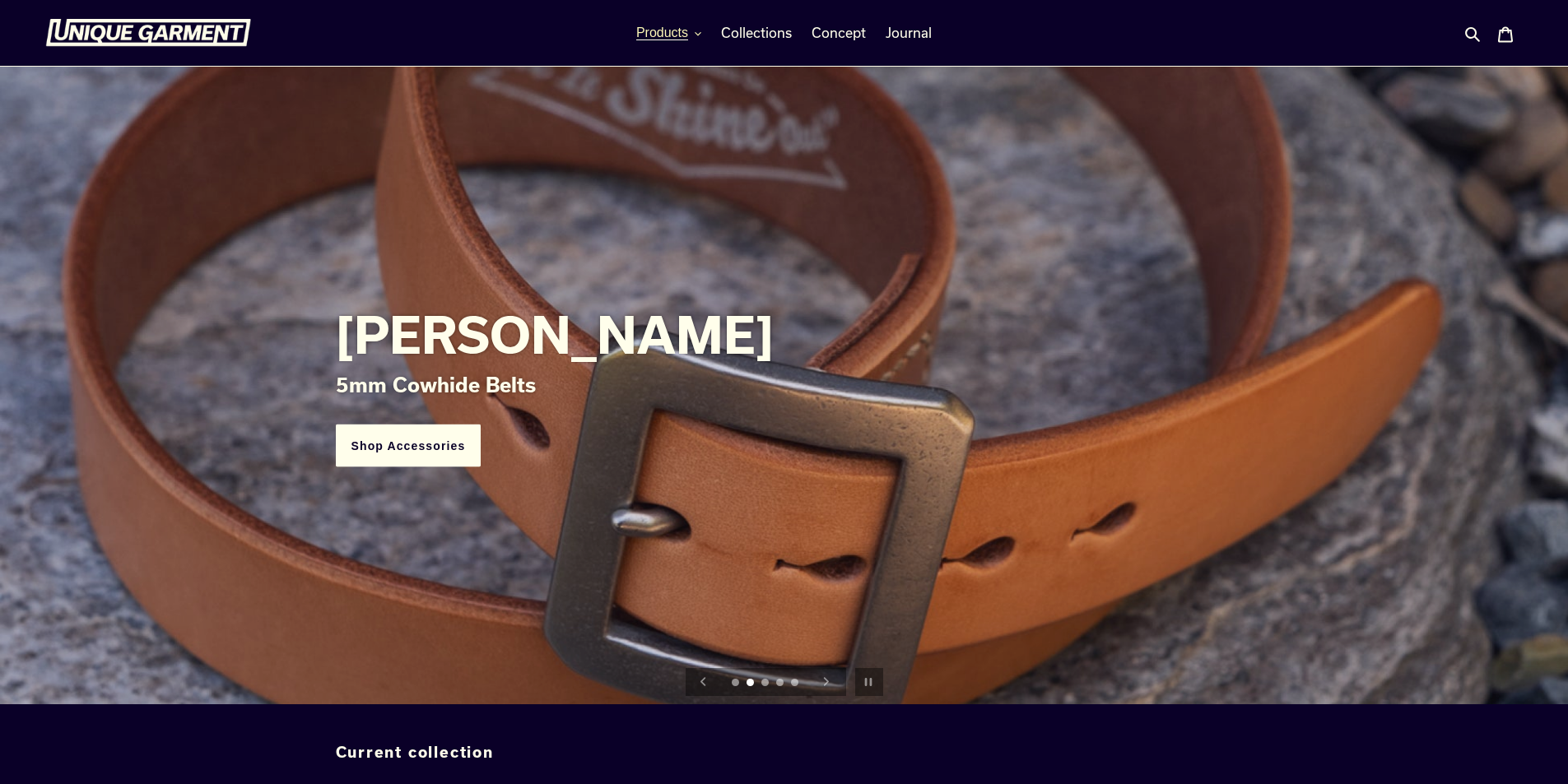
click at [674, 36] on span "Products" at bounding box center [662, 33] width 52 height 15
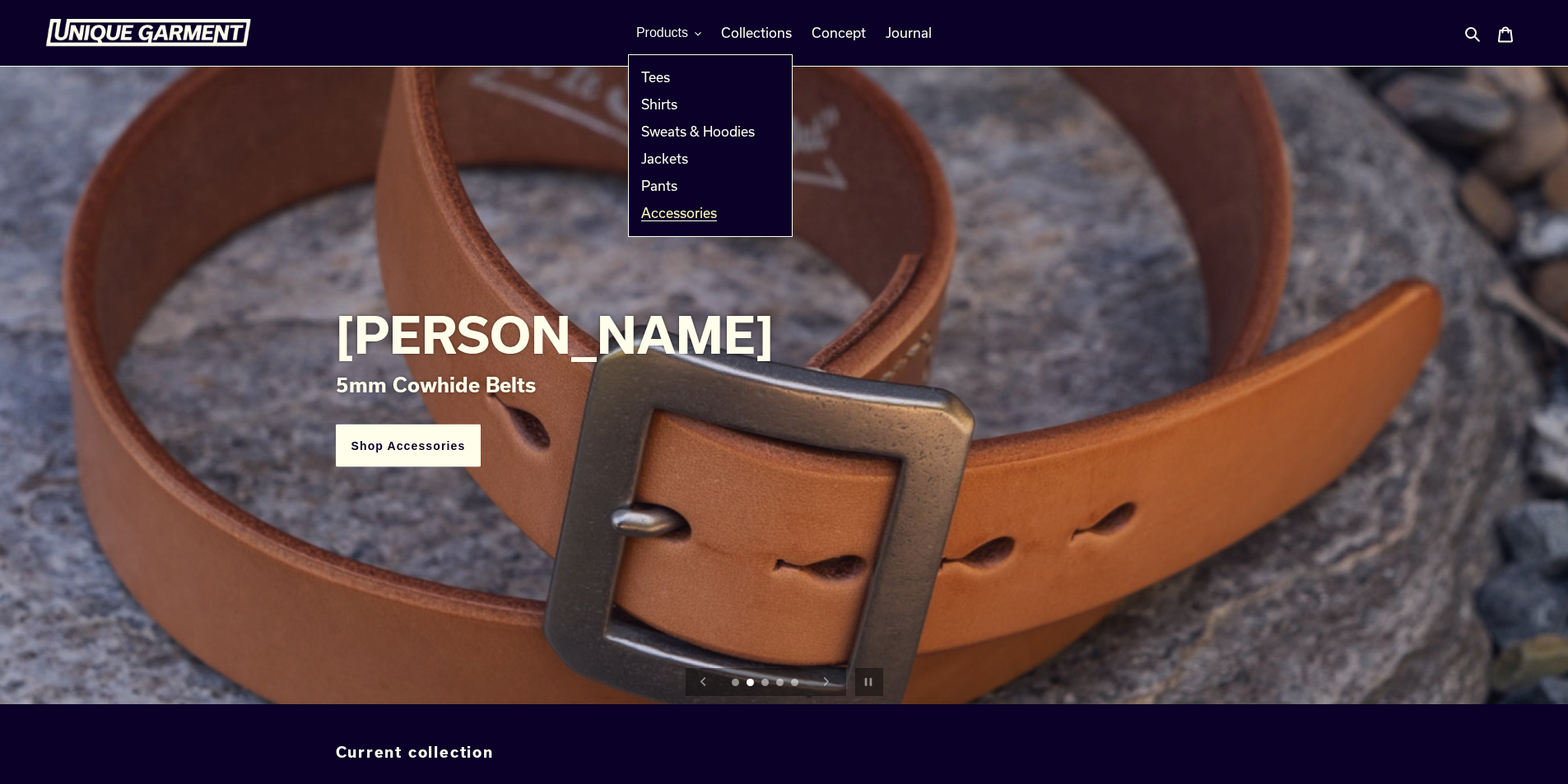
click at [676, 219] on span "Accessories" at bounding box center [678, 213] width 76 height 16
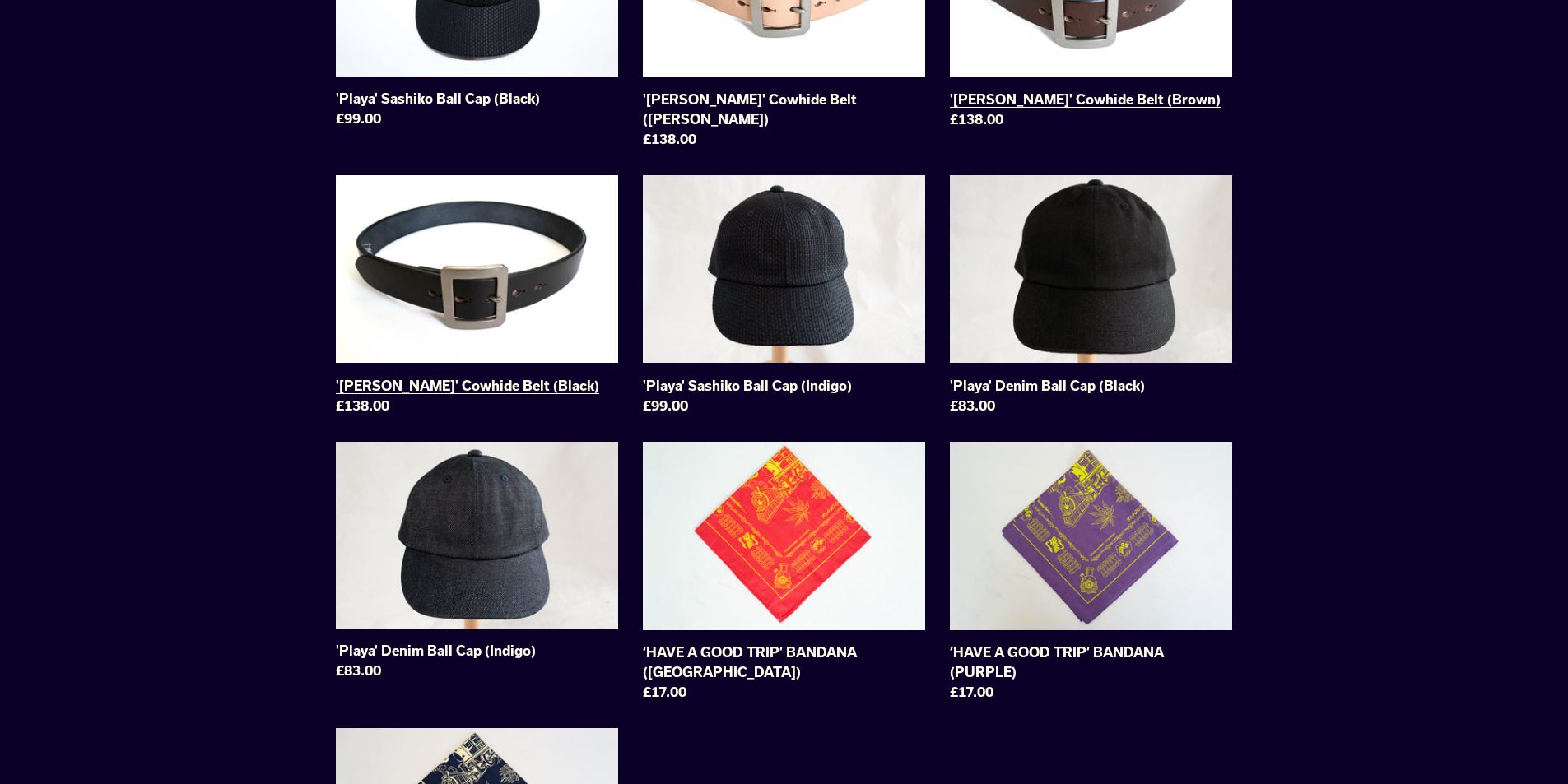
scroll to position [263, 0]
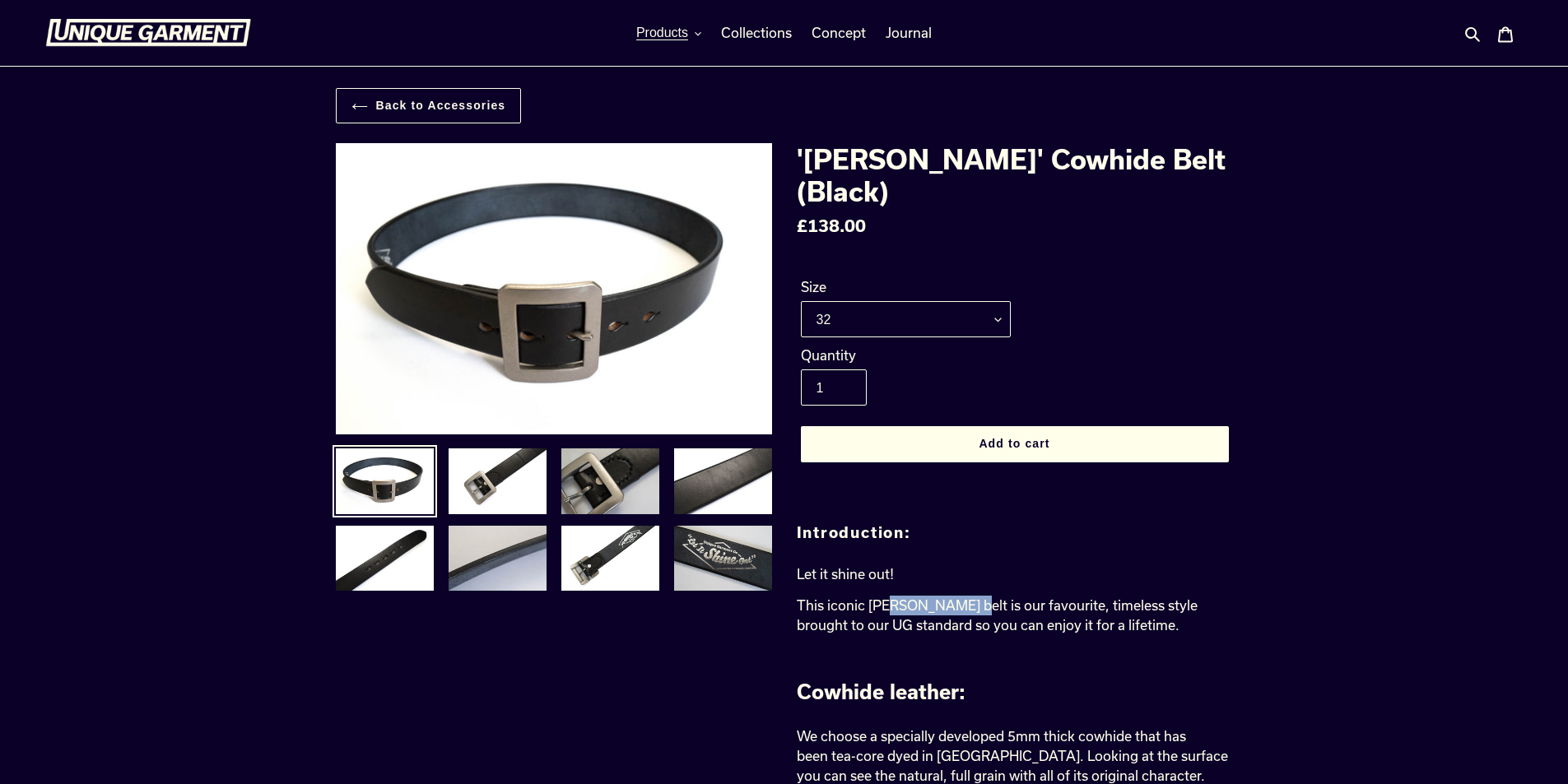
drag, startPoint x: 888, startPoint y: 578, endPoint x: 953, endPoint y: 575, distance: 65.1
click at [952, 596] on p "This iconic [PERSON_NAME] belt is our favourite, timeless style brought to our …" at bounding box center [1014, 615] width 436 height 39
click at [953, 596] on p "This iconic [PERSON_NAME] belt is our favourite, timeless style brought to our …" at bounding box center [1014, 615] width 436 height 39
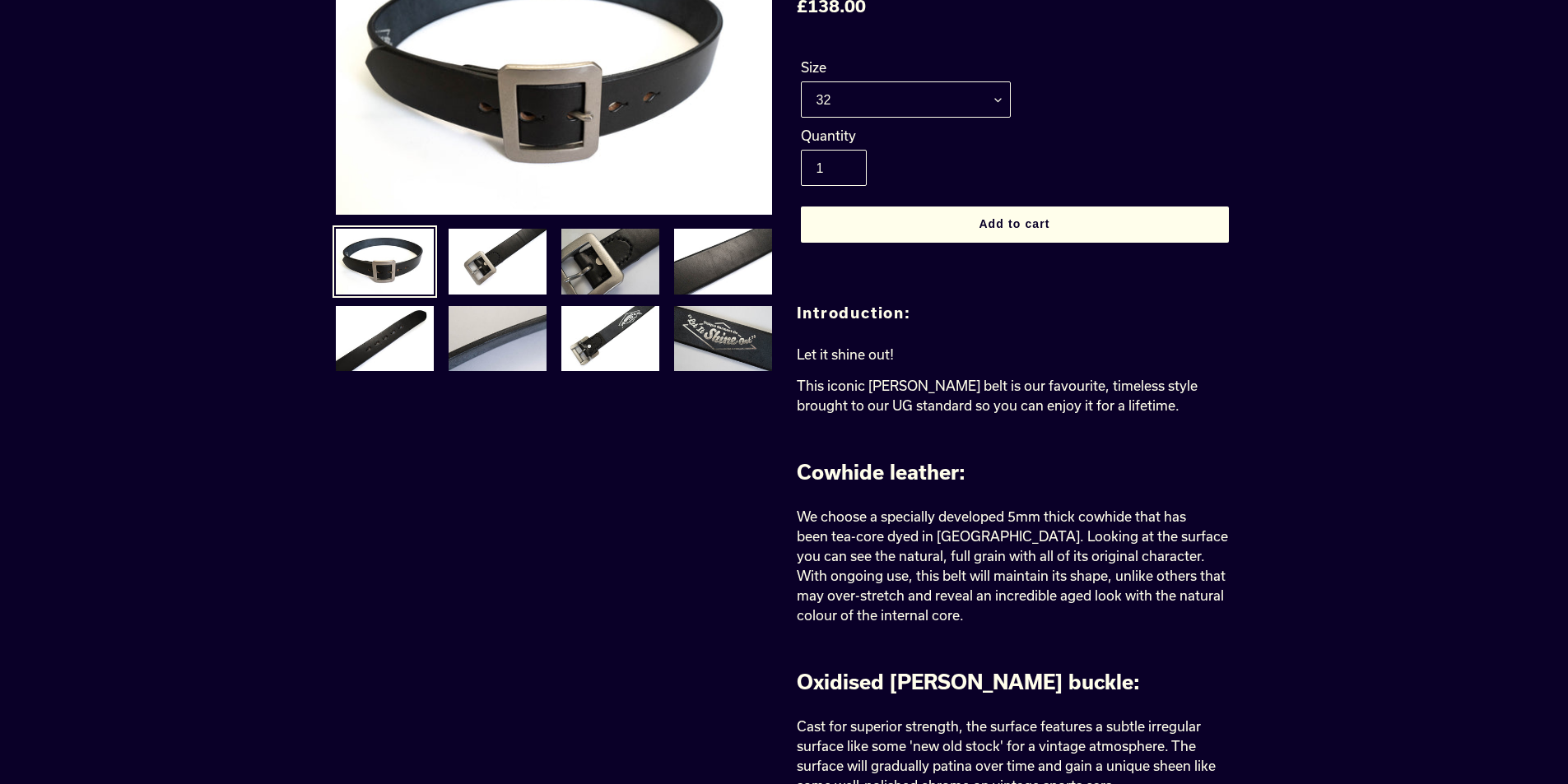
scroll to position [274, 0]
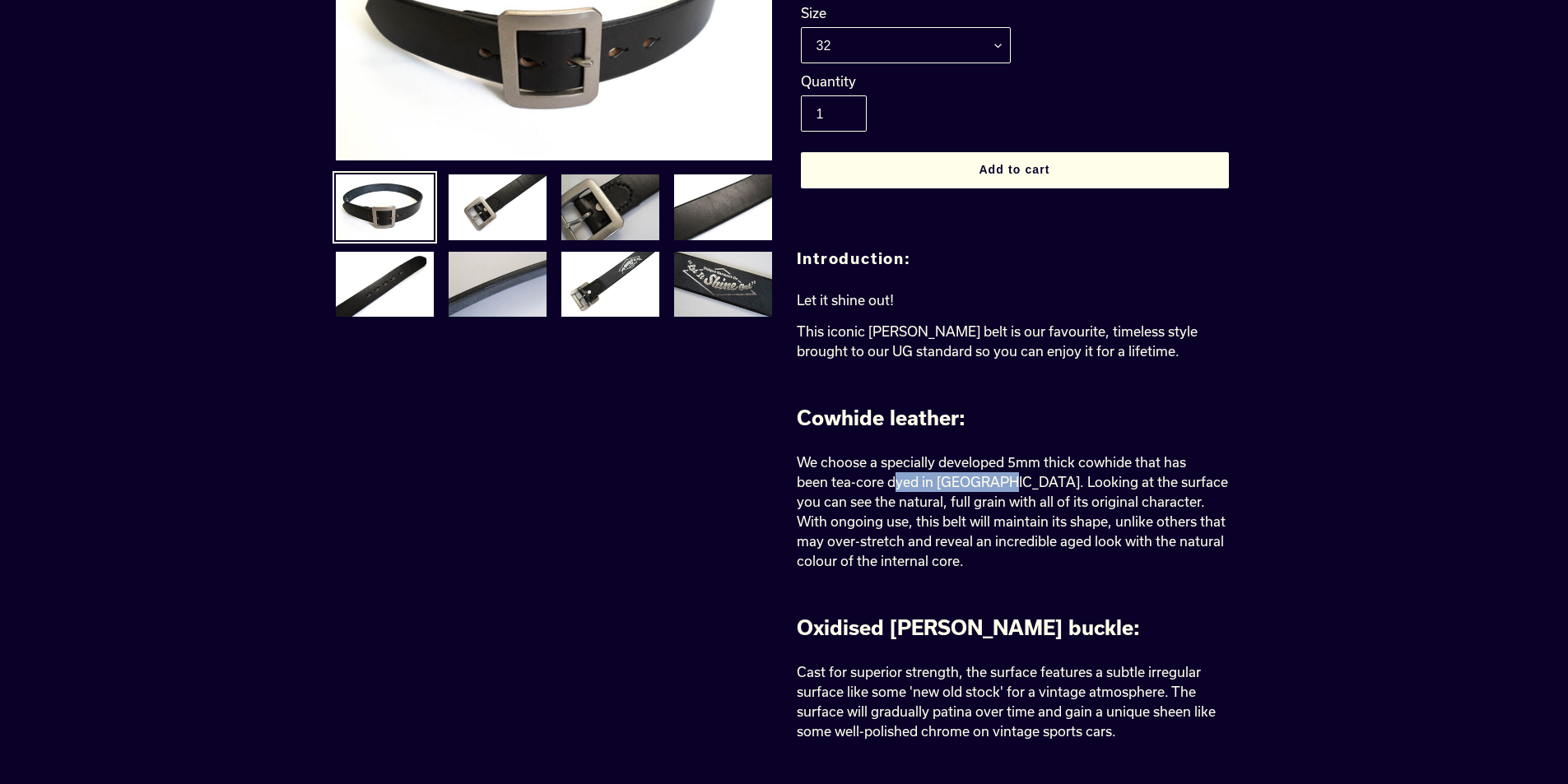
drag, startPoint x: 894, startPoint y: 446, endPoint x: 992, endPoint y: 451, distance: 98.1
click at [992, 454] on span "We choose a specially developed 5mm thick cowhide that has been tea-core dyed i…" at bounding box center [1011, 510] width 431 height 114
drag, startPoint x: 899, startPoint y: 476, endPoint x: 930, endPoint y: 476, distance: 31.0
click at [930, 476] on span "We choose a specially developed 5mm thick cowhide that has been tea-core dyed i…" at bounding box center [1011, 510] width 431 height 114
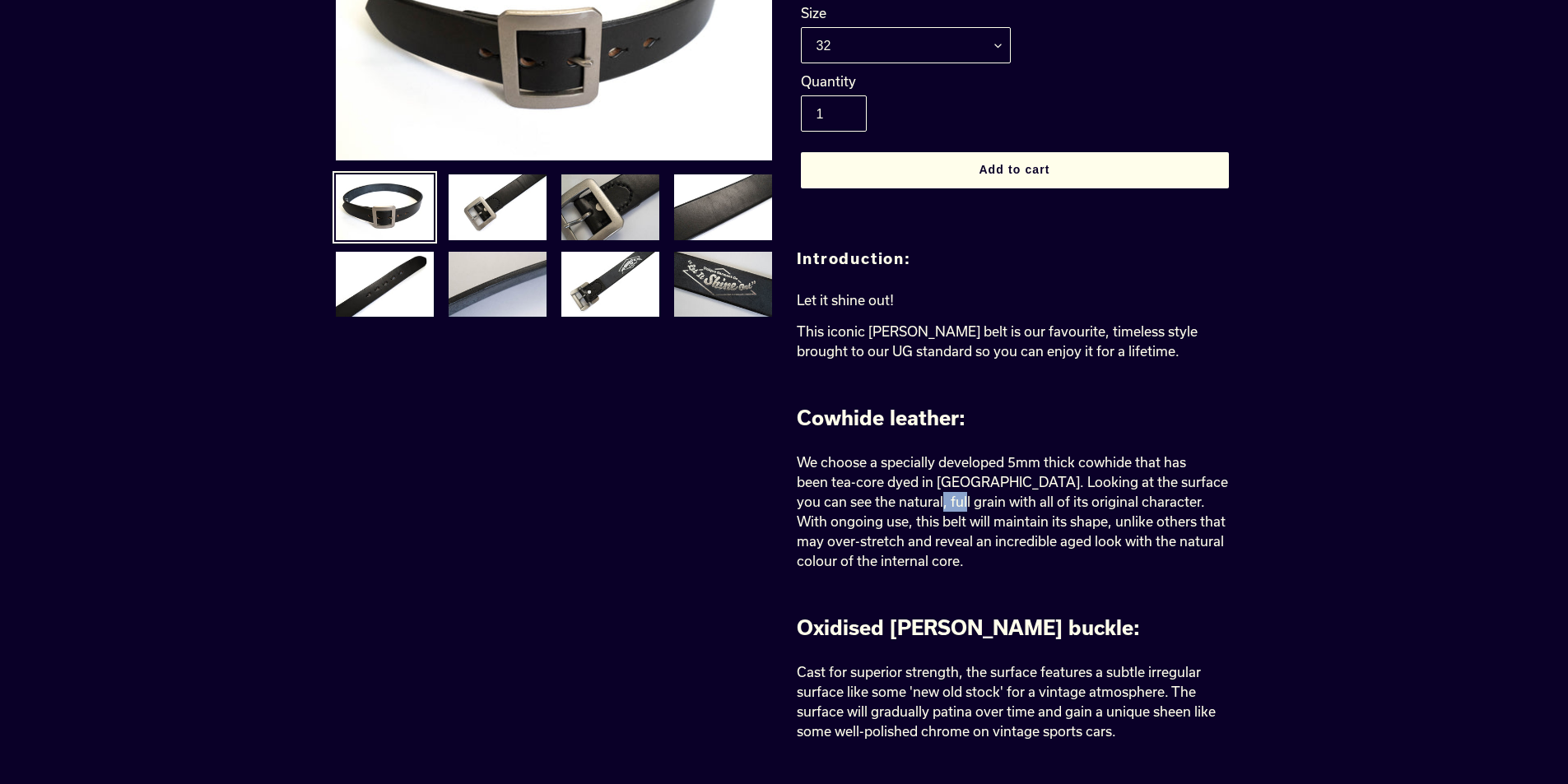
click at [930, 476] on span "We choose a specially developed 5mm thick cowhide that has been tea-core dyed i…" at bounding box center [1011, 510] width 431 height 114
drag, startPoint x: 930, startPoint y: 476, endPoint x: 1054, endPoint y: 473, distance: 124.0
click at [1054, 473] on span "We choose a specially developed 5mm thick cowhide that has been tea-core dyed i…" at bounding box center [1011, 510] width 431 height 114
drag, startPoint x: 914, startPoint y: 500, endPoint x: 925, endPoint y: 500, distance: 11.0
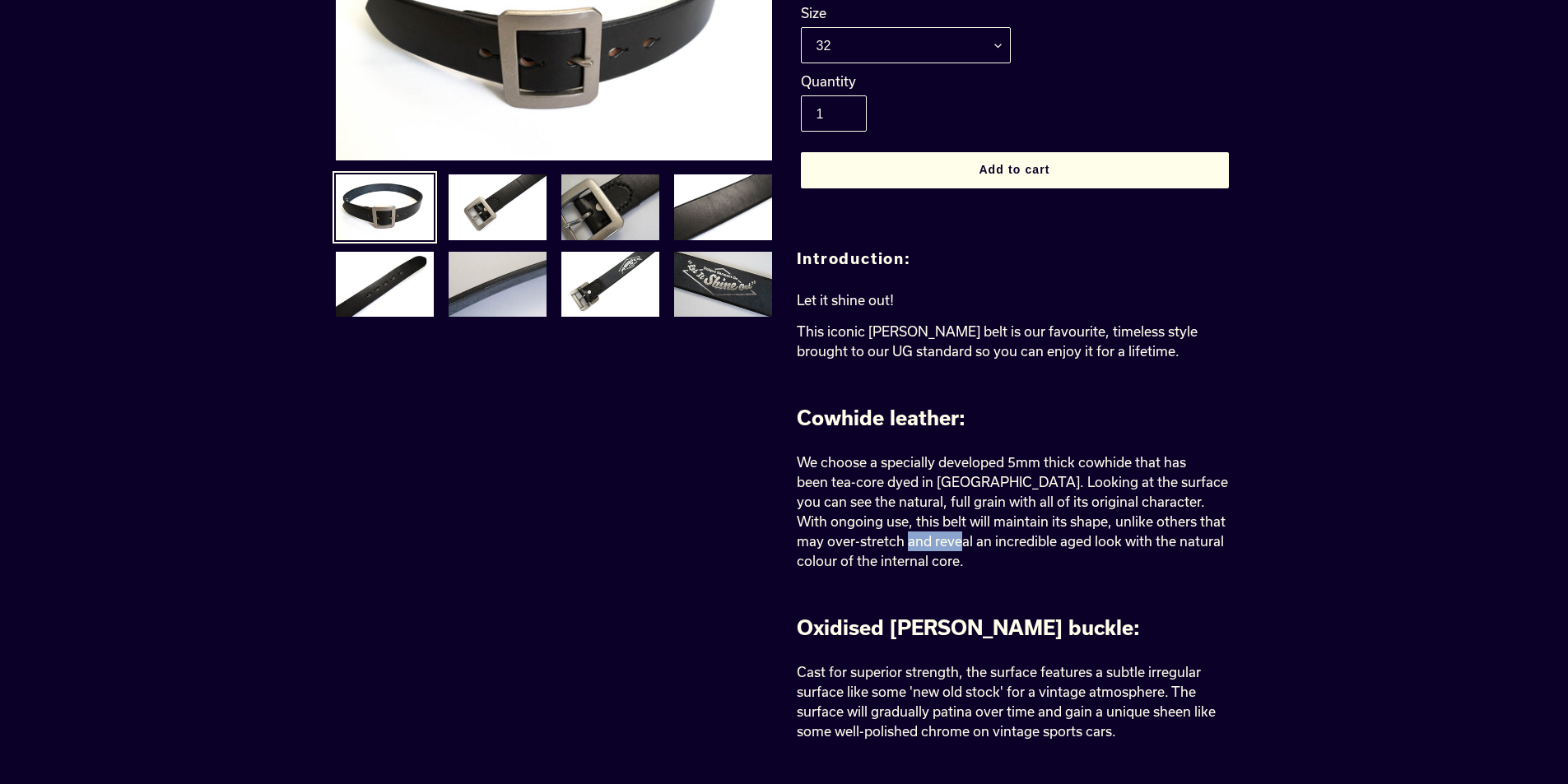
click at [925, 500] on span "We choose a specially developed 5mm thick cowhide that has been tea-core dyed i…" at bounding box center [1011, 510] width 431 height 114
drag, startPoint x: 897, startPoint y: 509, endPoint x: 925, endPoint y: 512, distance: 28.2
click at [925, 512] on span "We choose a specially developed 5mm thick cowhide that has been tea-core dyed i…" at bounding box center [1011, 510] width 431 height 114
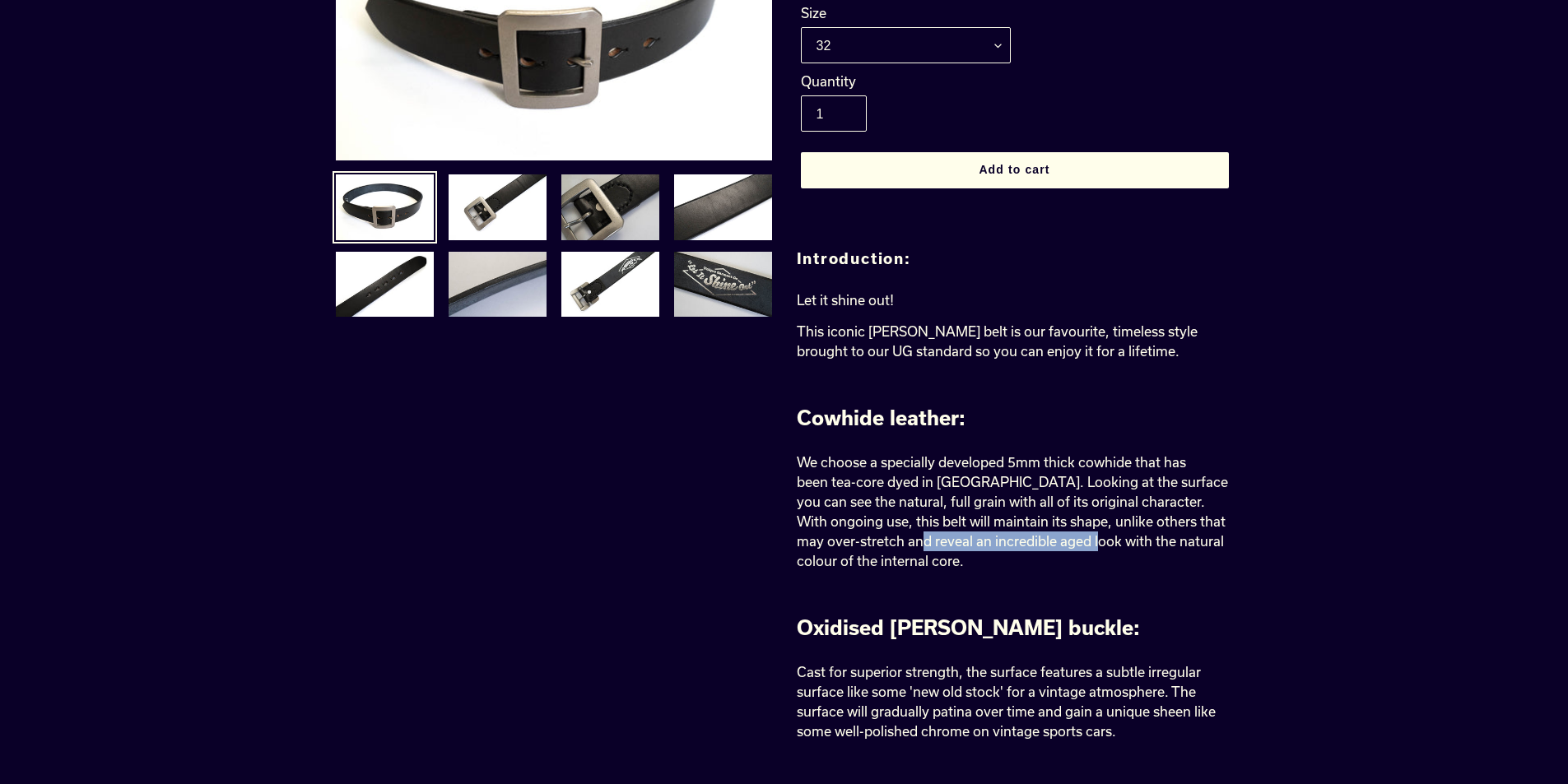
drag, startPoint x: 993, startPoint y: 512, endPoint x: 1055, endPoint y: 512, distance: 62.0
click at [1055, 512] on span "We choose a specially developed 5mm thick cowhide that has been tea-core dyed i…" at bounding box center [1011, 510] width 431 height 114
click at [1069, 502] on span "We choose a specially developed 5mm thick cowhide that has been tea-core dyed i…" at bounding box center [1011, 510] width 431 height 114
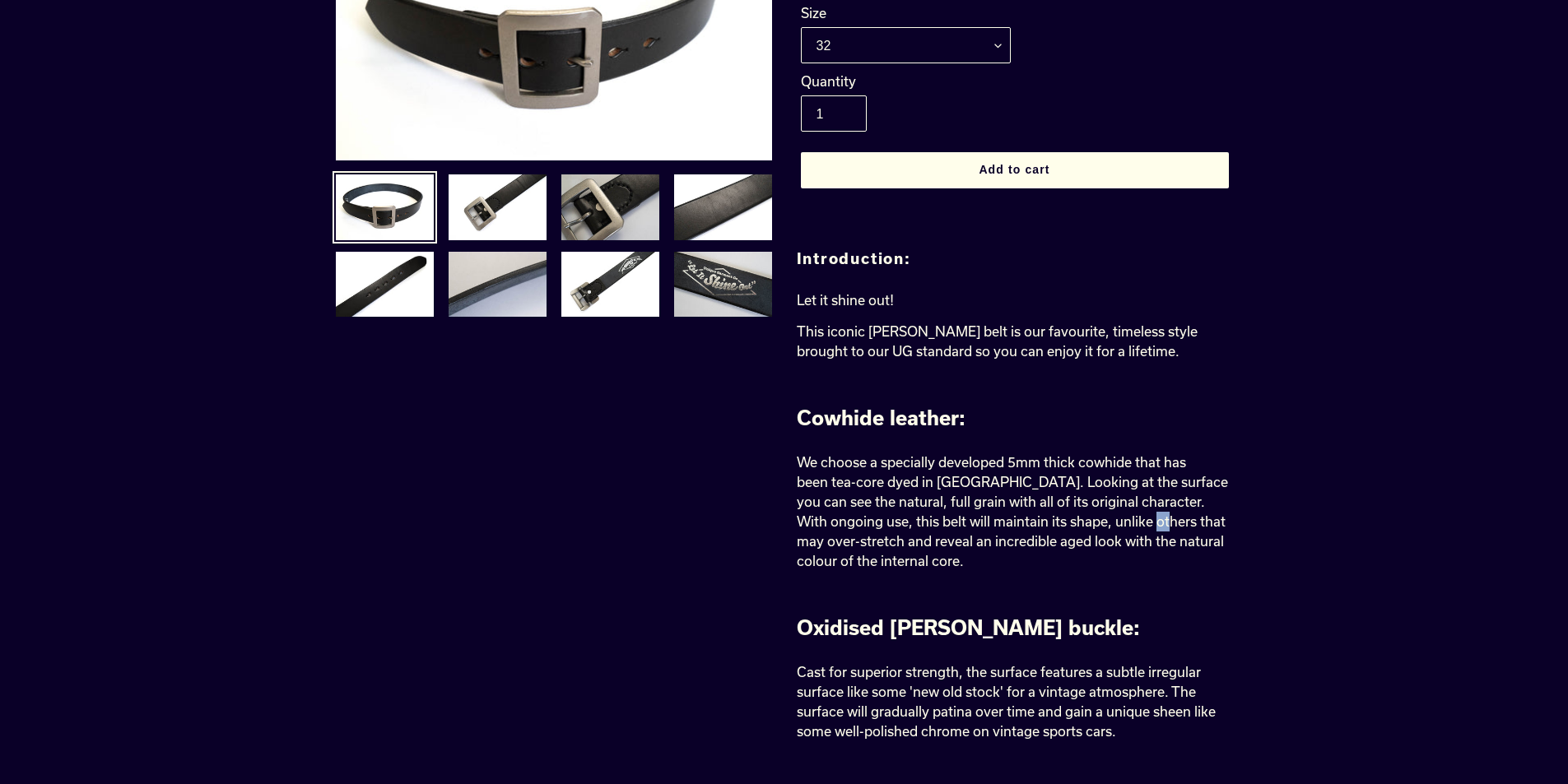
click at [1127, 491] on span "We choose a specially developed 5mm thick cowhide that has been tea-core dyed i…" at bounding box center [1011, 510] width 431 height 114
click at [1130, 497] on span "We choose a specially developed 5mm thick cowhide that has been tea-core dyed i…" at bounding box center [1011, 510] width 431 height 114
drag, startPoint x: 867, startPoint y: 491, endPoint x: 887, endPoint y: 491, distance: 20.0
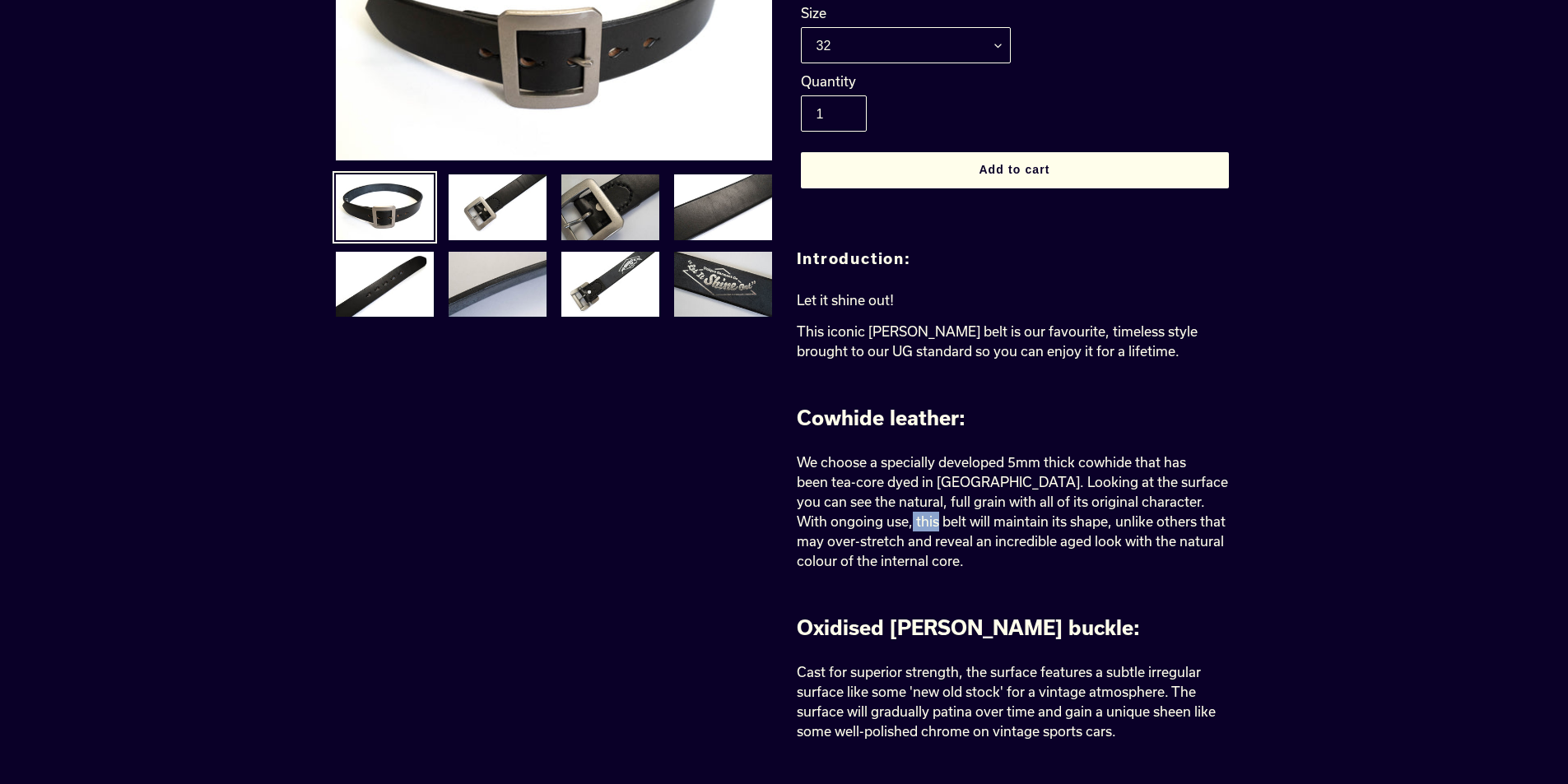
click at [887, 491] on span "We choose a specially developed 5mm thick cowhide that has been tea-core dyed i…" at bounding box center [1011, 510] width 431 height 114
drag, startPoint x: 887, startPoint y: 491, endPoint x: 944, endPoint y: 492, distance: 57.0
click at [944, 492] on span "We choose a specially developed 5mm thick cowhide that has been tea-core dyed i…" at bounding box center [1011, 510] width 431 height 114
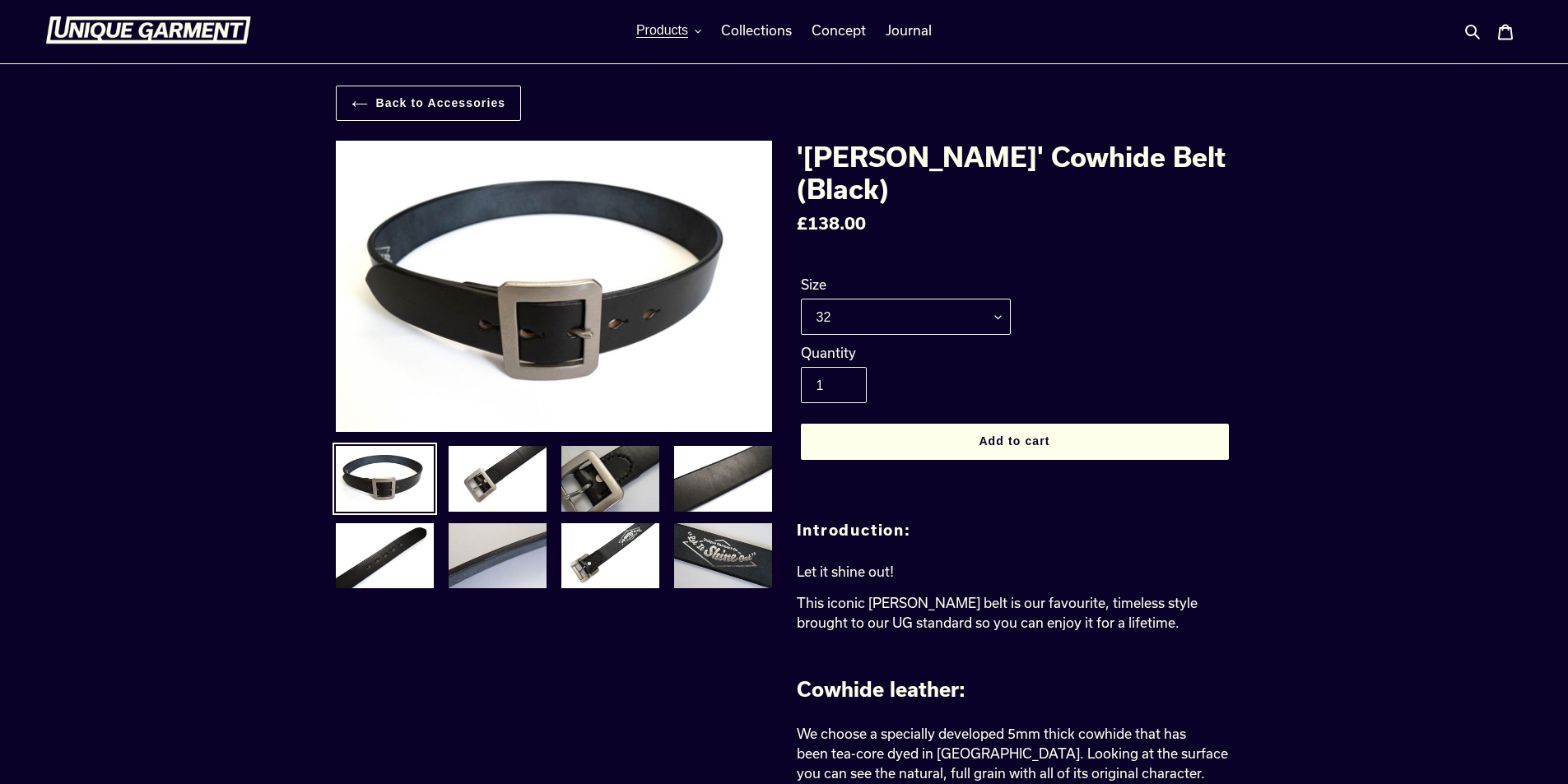
scroll to position [0, 0]
